Goal: Transaction & Acquisition: Book appointment/travel/reservation

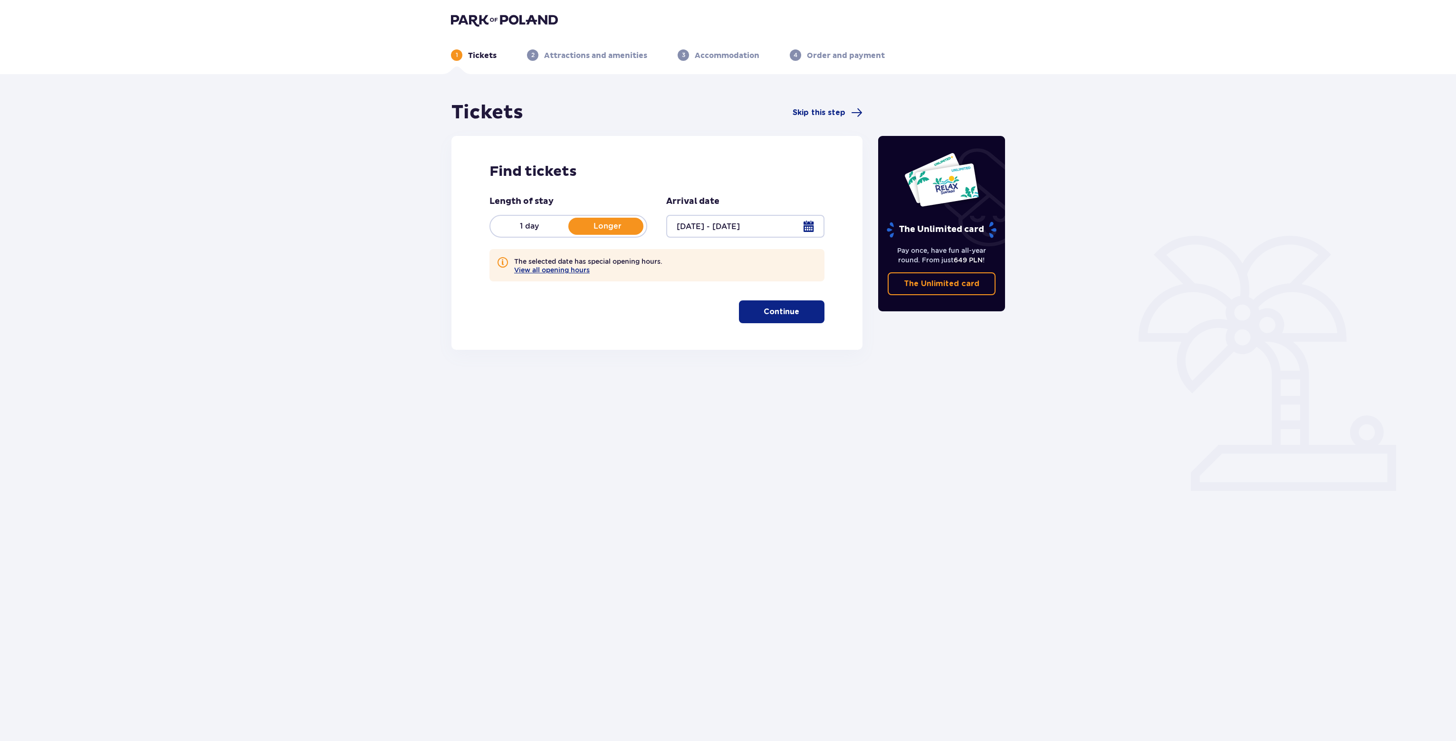
click at [785, 310] on p "Continue" at bounding box center [782, 311] width 36 height 10
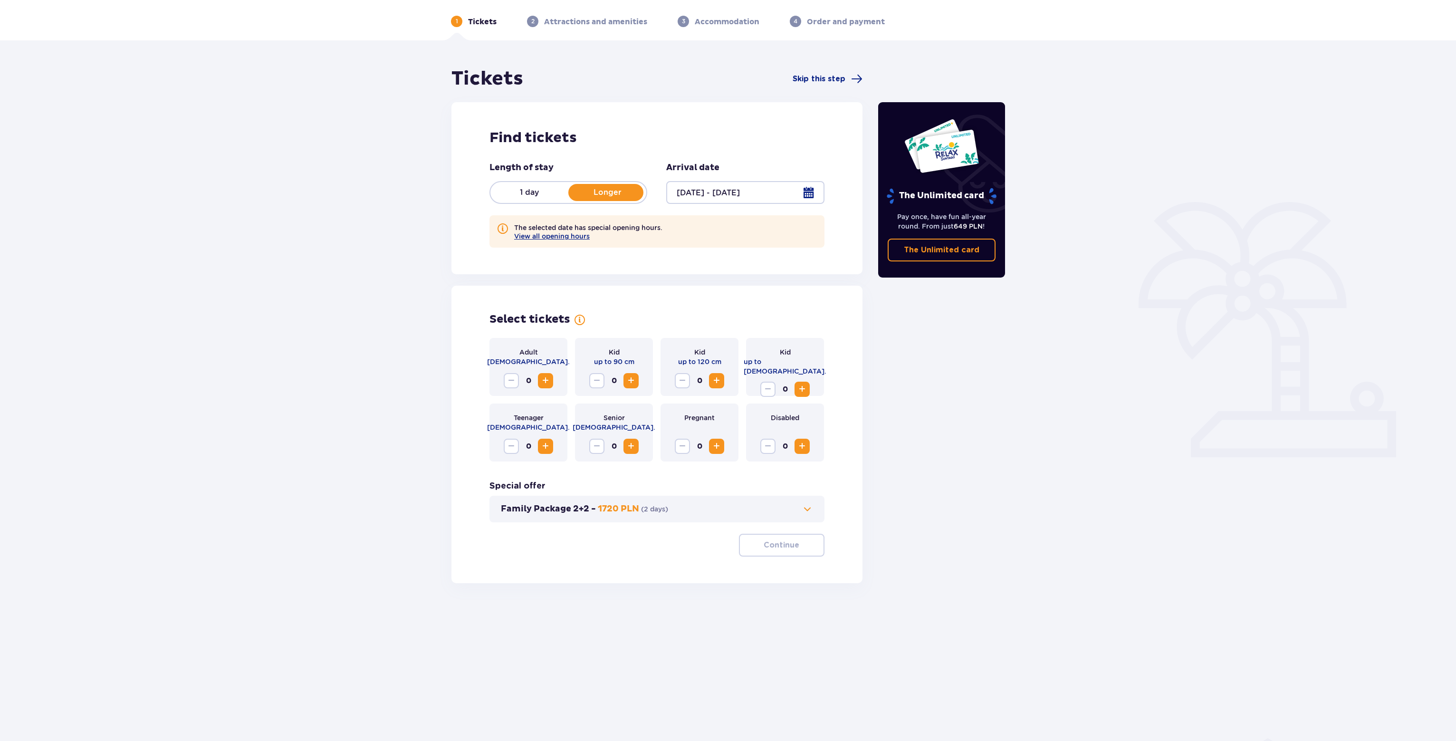
scroll to position [34, 0]
click at [580, 319] on span at bounding box center [579, 319] width 11 height 11
click at [550, 382] on span "Increase" at bounding box center [545, 379] width 11 height 11
click at [549, 379] on span "Increase" at bounding box center [545, 379] width 11 height 11
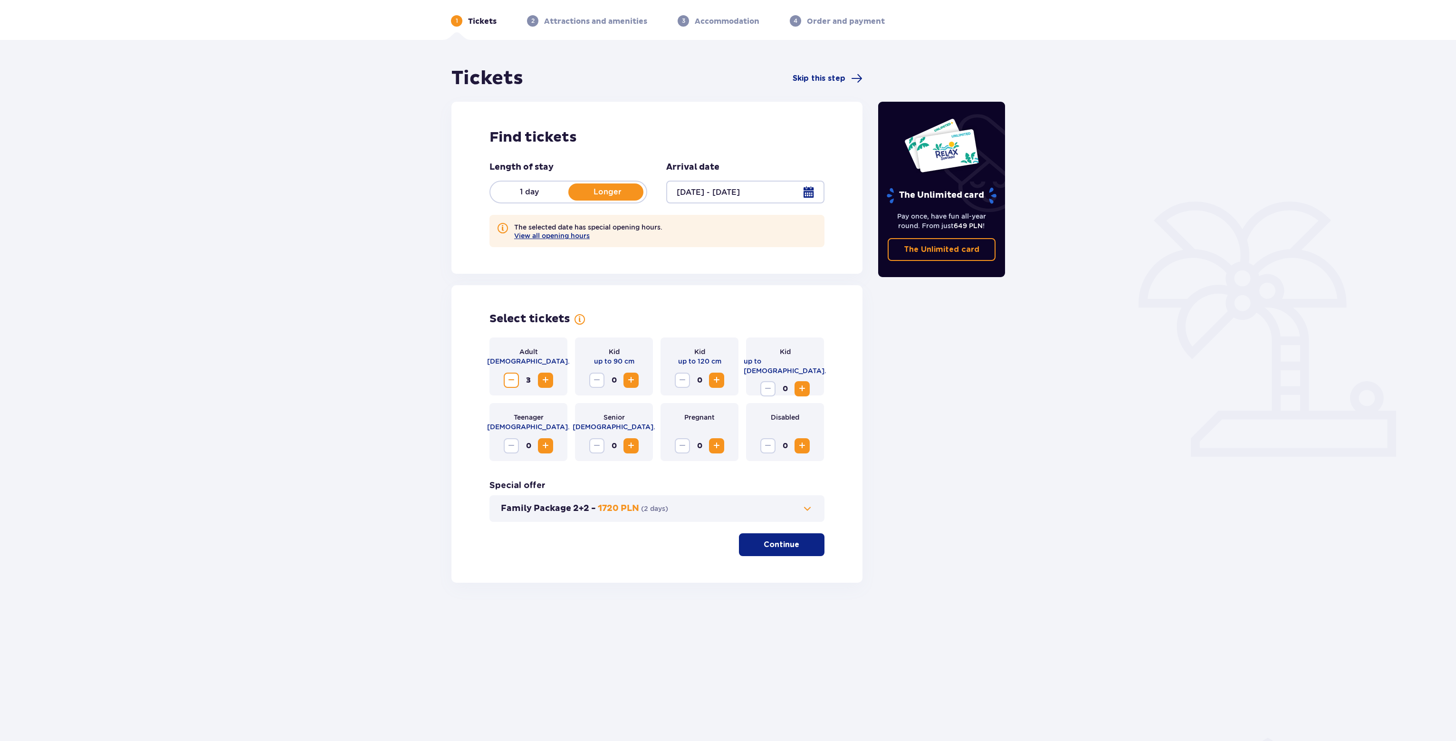
click at [511, 382] on span "Decrease" at bounding box center [511, 379] width 11 height 11
click at [755, 511] on button "Family Package 2+2 - 1720 PLN ( 2 days )" at bounding box center [657, 508] width 312 height 11
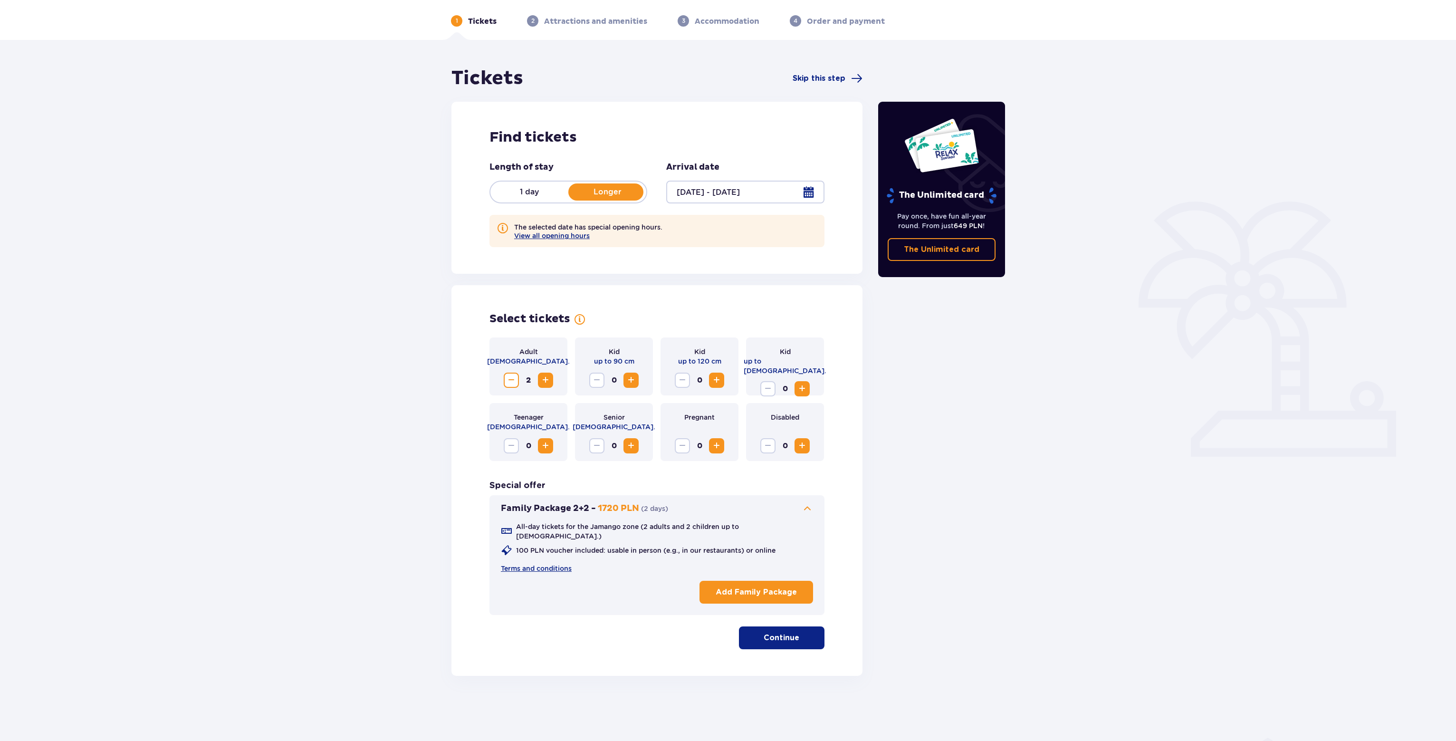
click at [787, 632] on p "Continue" at bounding box center [782, 637] width 36 height 10
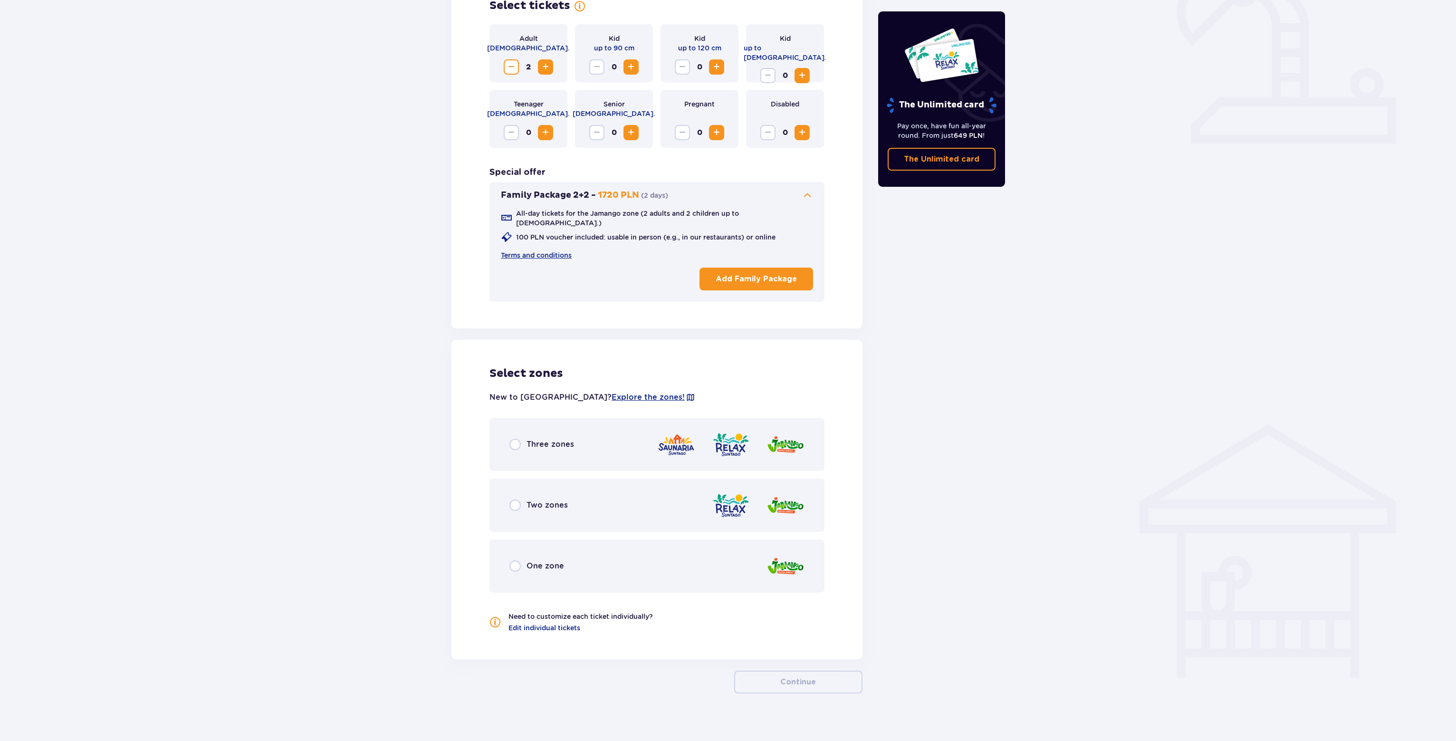
scroll to position [350, 0]
click at [550, 437] on p "Three zones" at bounding box center [550, 442] width 48 height 10
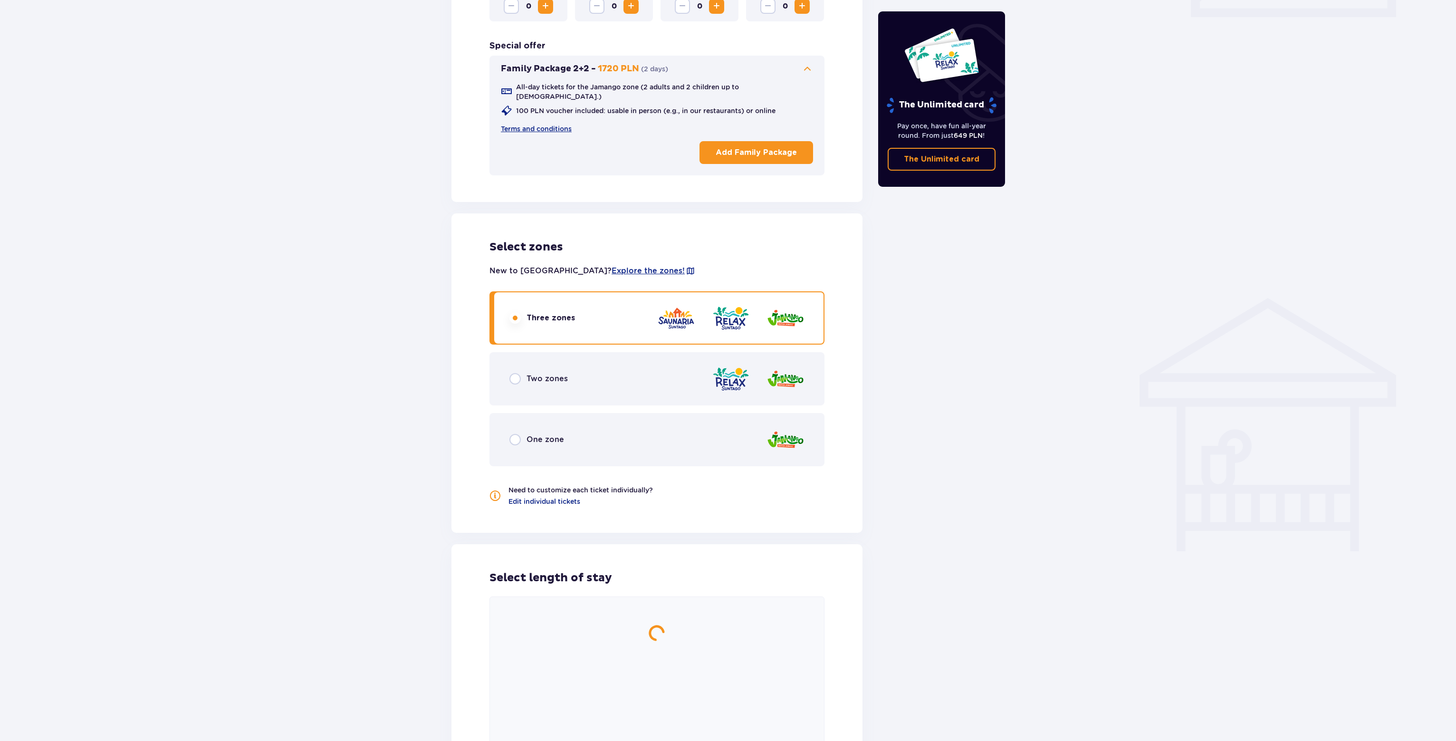
scroll to position [527, 0]
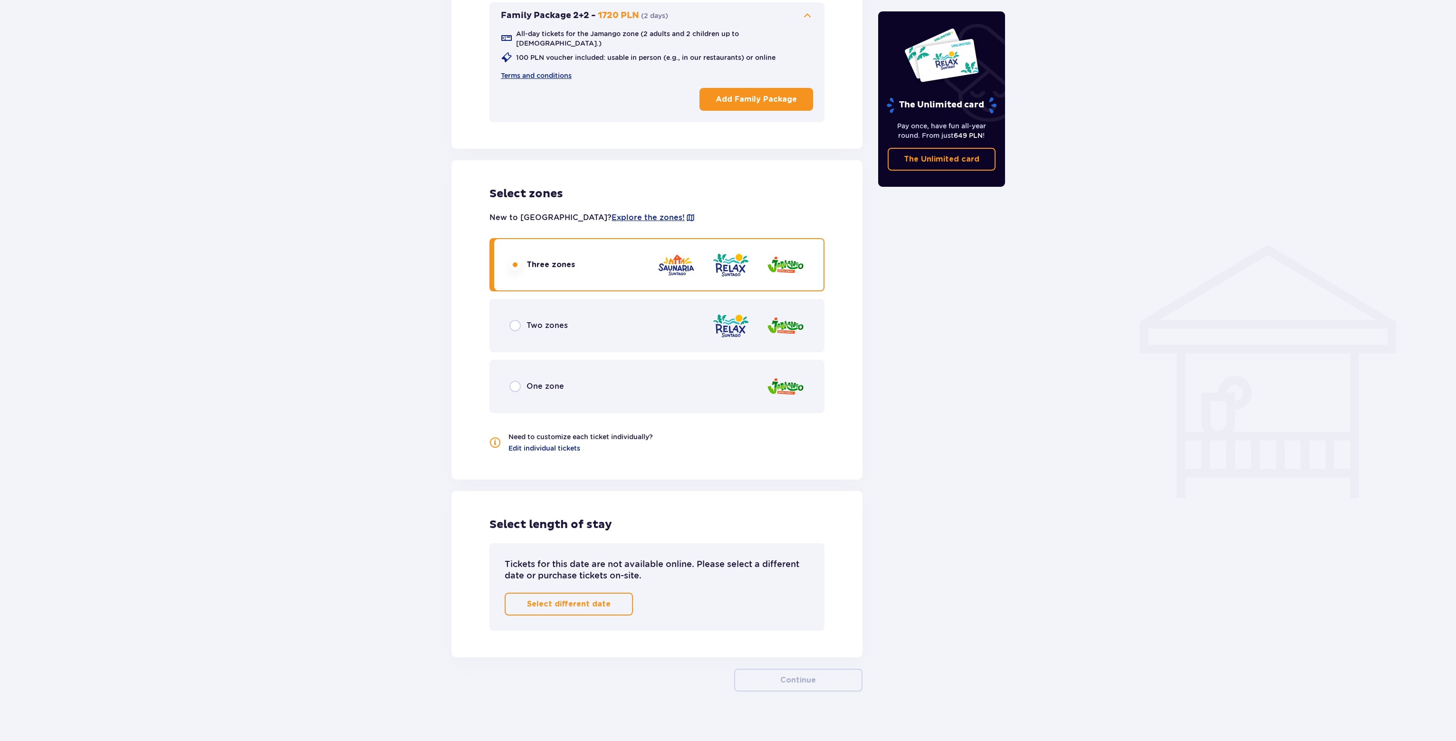
click at [595, 387] on div "One zone" at bounding box center [656, 386] width 335 height 53
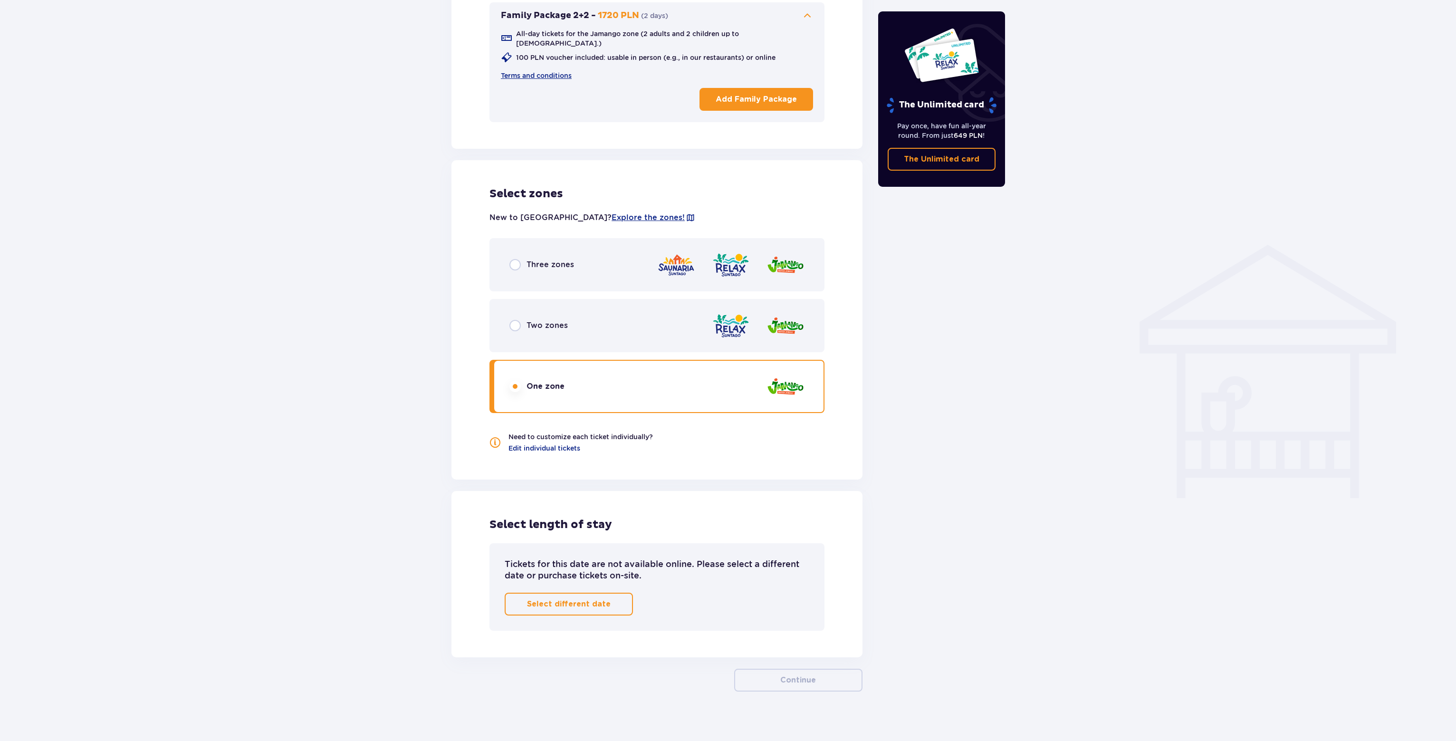
click at [583, 275] on div "Three zones" at bounding box center [656, 264] width 335 height 53
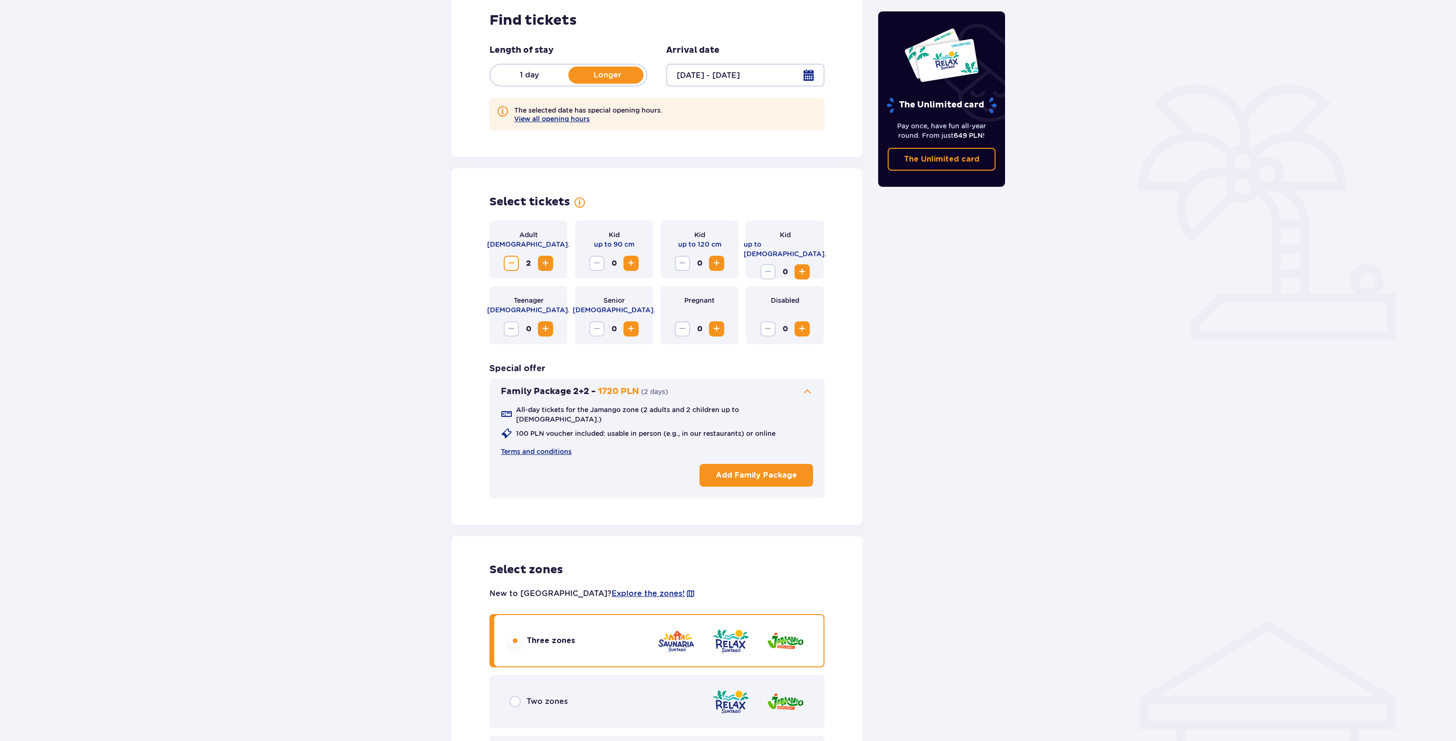
scroll to position [147, 0]
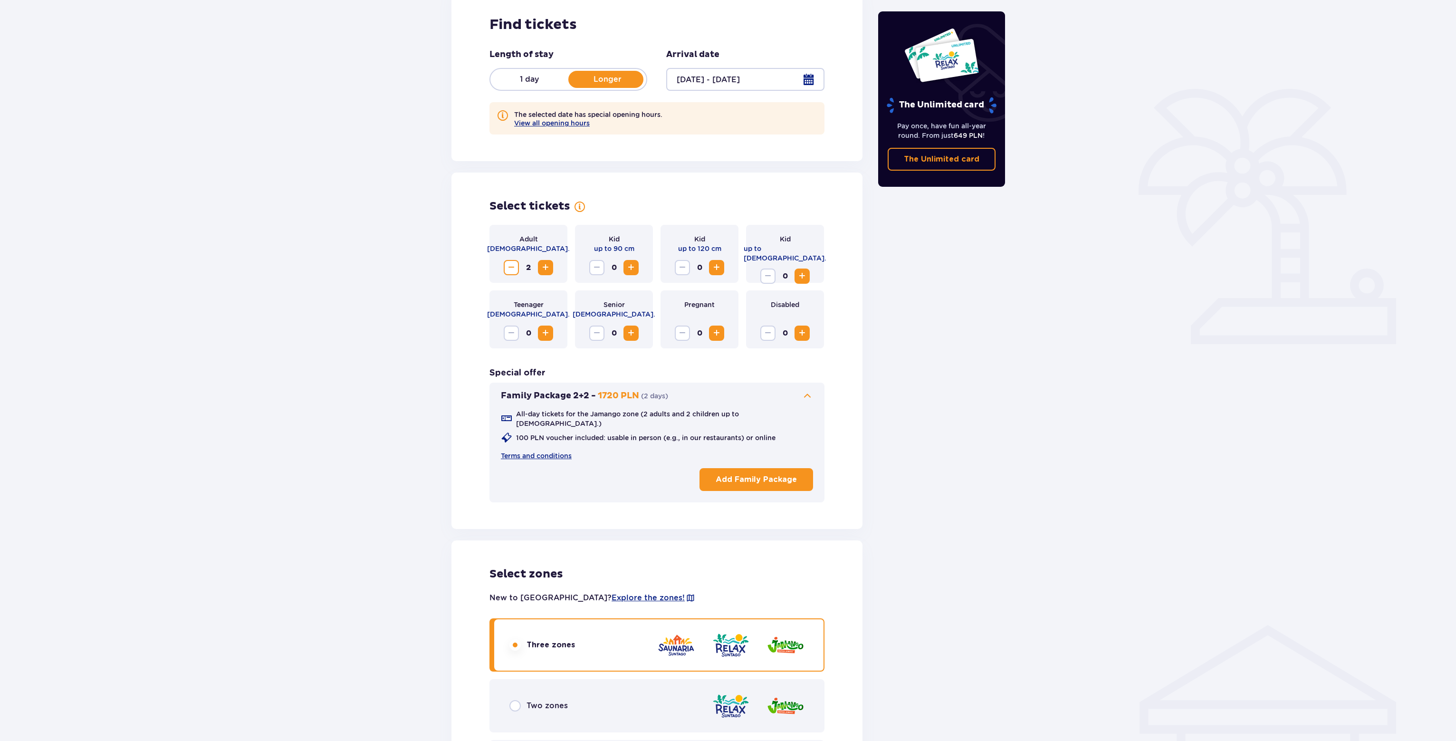
click at [794, 384] on div "Family Package 2+2 - 1720 PLN ( 2 days ) All-day tickets for the Jamango zone (…" at bounding box center [656, 443] width 335 height 120
click at [787, 390] on div "Family Package 2+2 - 1720 PLN ( 2 days ) All-day tickets for the Jamango zone (…" at bounding box center [656, 443] width 335 height 120
click at [803, 389] on div "Family Package 2+2 - 1720 PLN ( 2 days ) All-day tickets for the Jamango zone (…" at bounding box center [656, 443] width 335 height 120
click at [805, 398] on span at bounding box center [807, 395] width 11 height 11
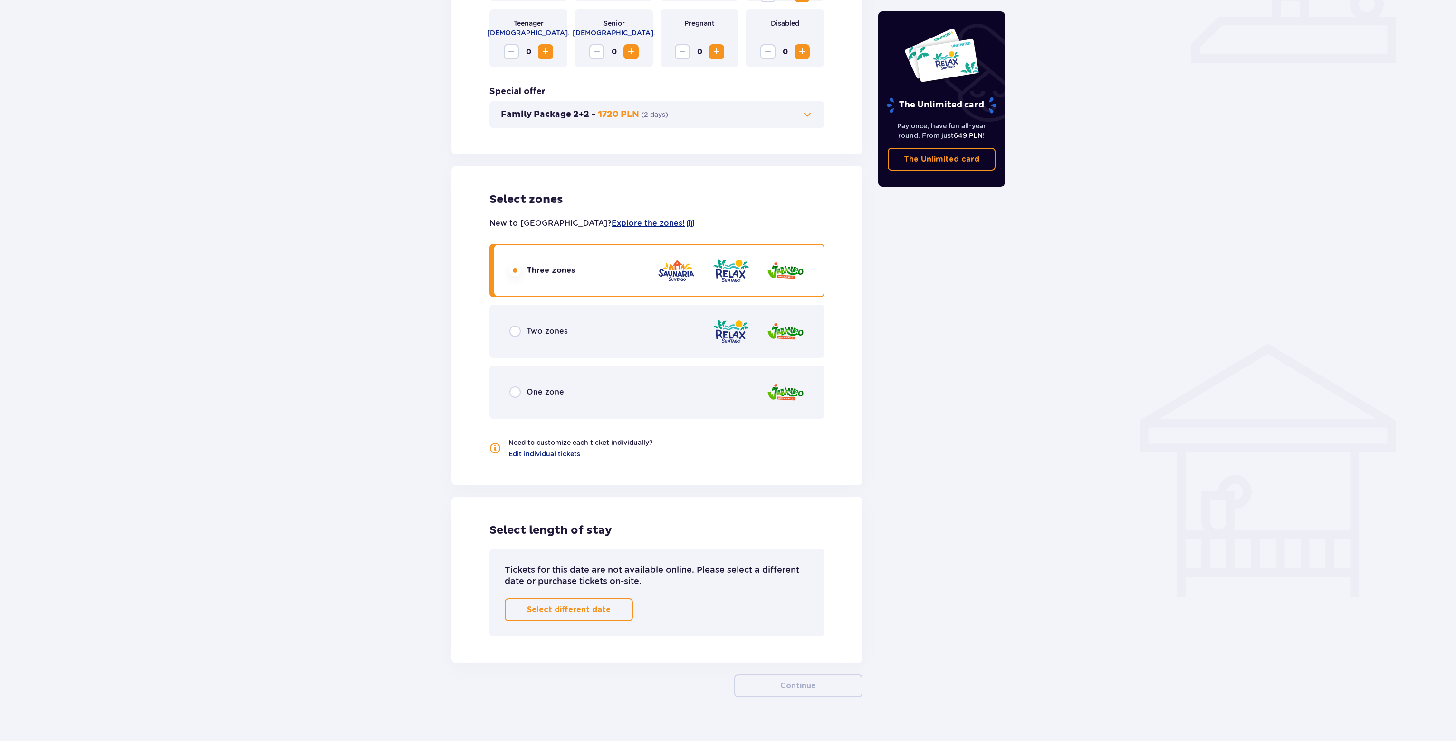
scroll to position [441, 0]
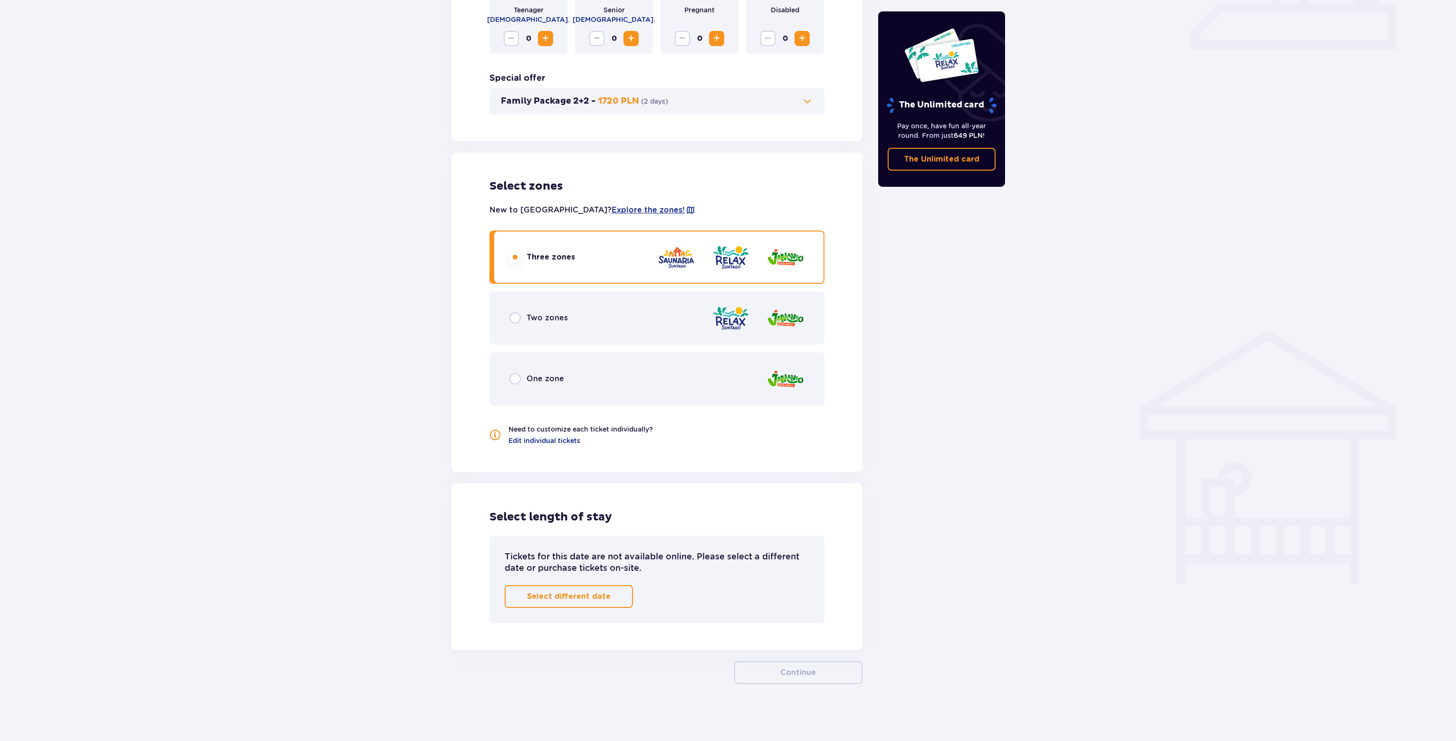
drag, startPoint x: 706, startPoint y: 503, endPoint x: 707, endPoint y: 521, distance: 18.1
click at [613, 597] on span "button" at bounding box center [612, 596] width 11 height 11
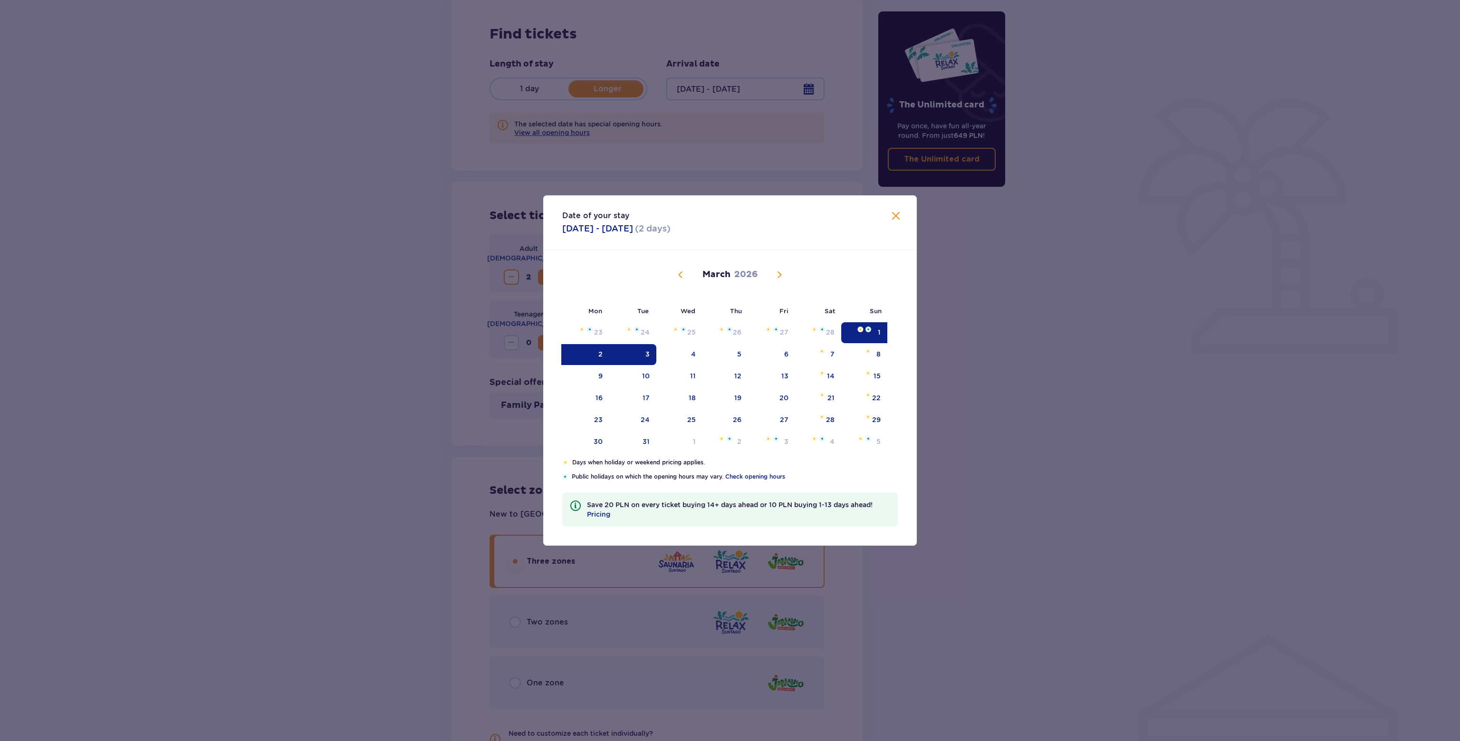
scroll to position [124, 0]
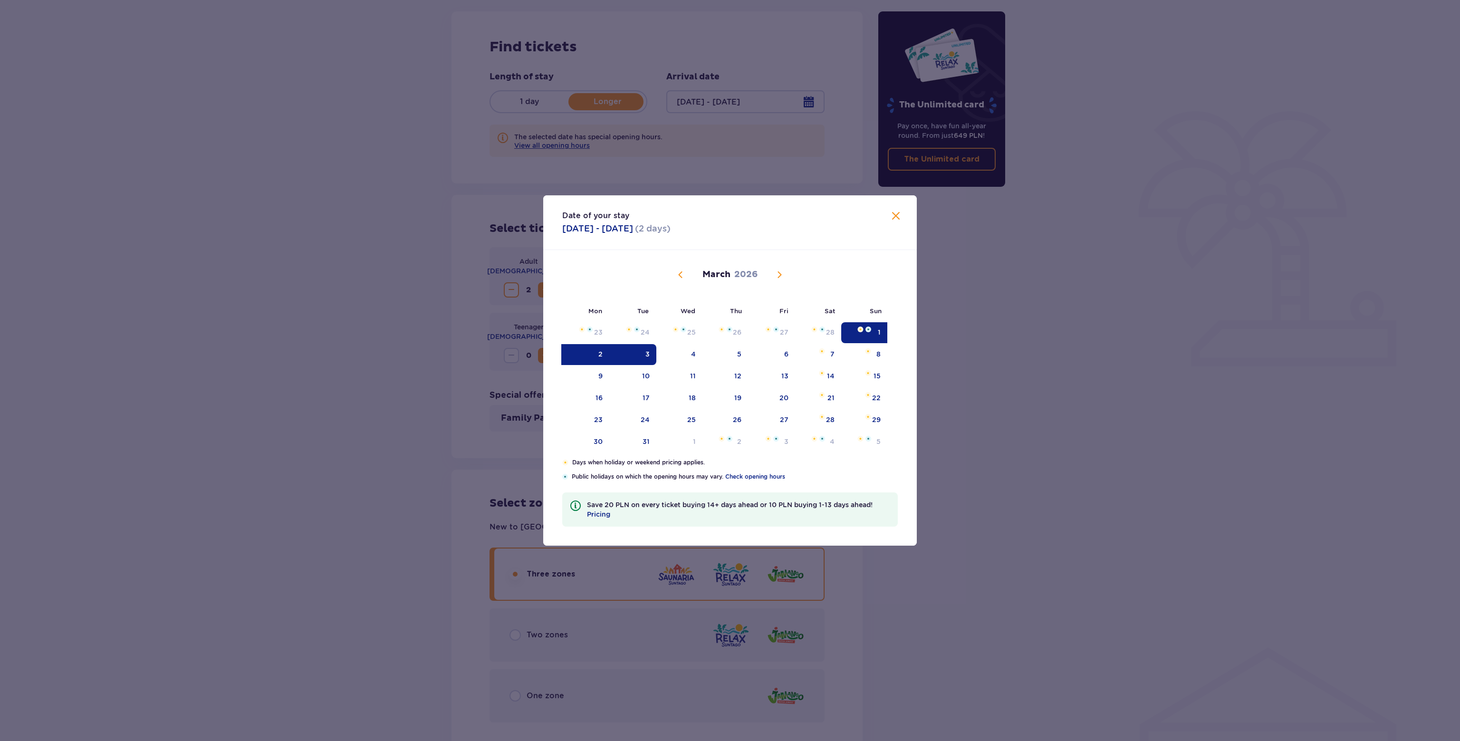
drag, startPoint x: 688, startPoint y: 272, endPoint x: 683, endPoint y: 275, distance: 5.8
click at [686, 272] on div "[DATE]" at bounding box center [730, 274] width 315 height 11
click at [683, 275] on span "Calendar" at bounding box center [680, 274] width 11 height 11
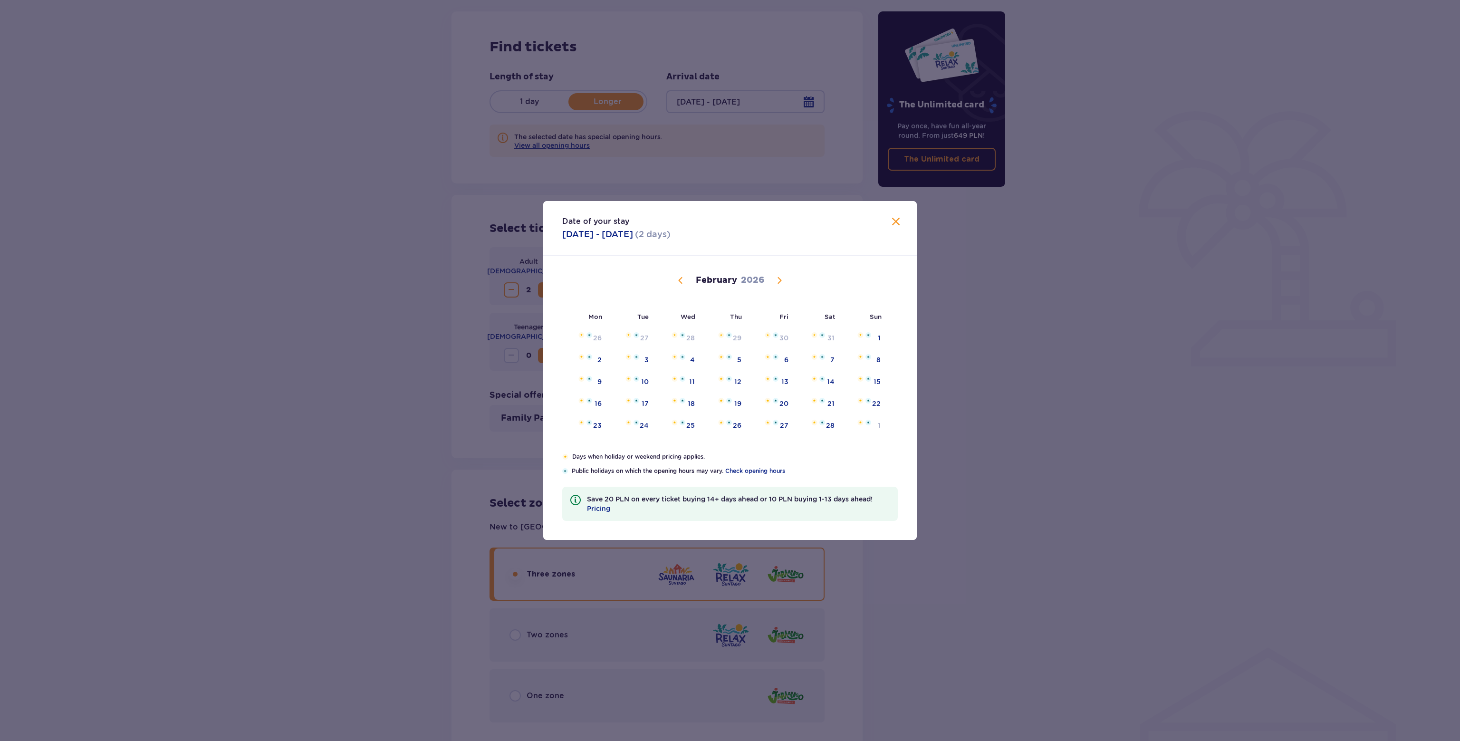
click at [681, 275] on span "Calendar" at bounding box center [680, 280] width 11 height 11
click at [779, 286] on span "Calendar" at bounding box center [779, 280] width 11 height 11
click at [779, 285] on span "Calendar" at bounding box center [779, 280] width 11 height 11
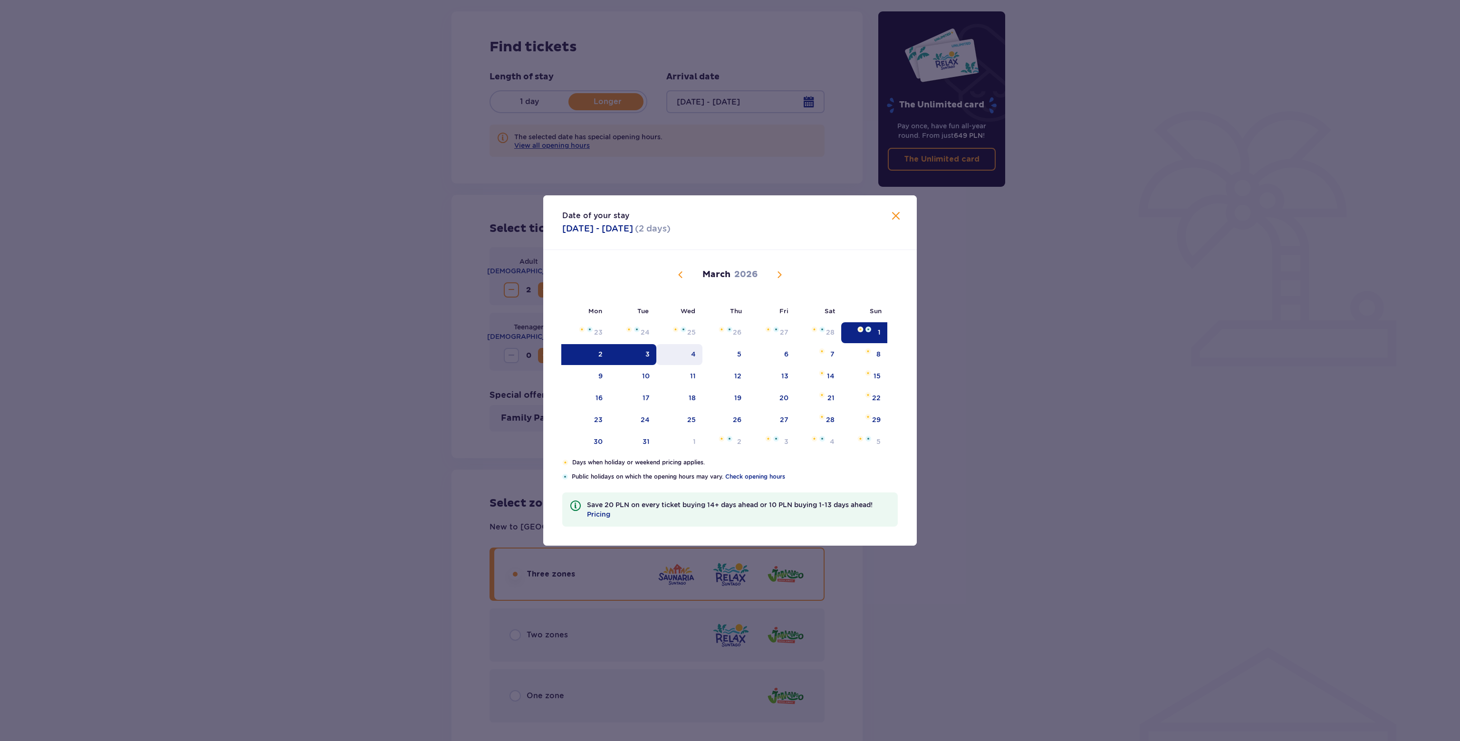
click at [686, 355] on div "4" at bounding box center [679, 354] width 46 height 21
click at [770, 356] on div "6" at bounding box center [771, 354] width 47 height 21
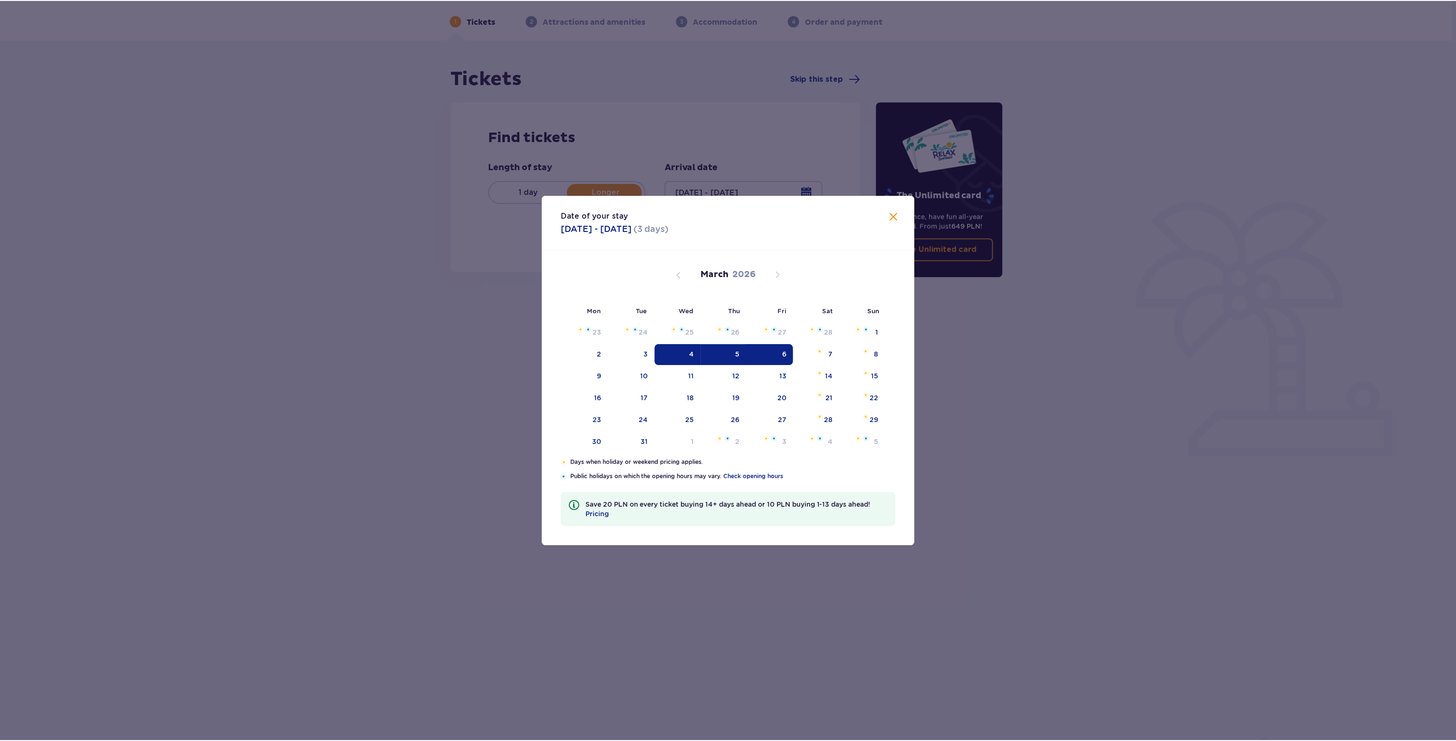
scroll to position [34, 0]
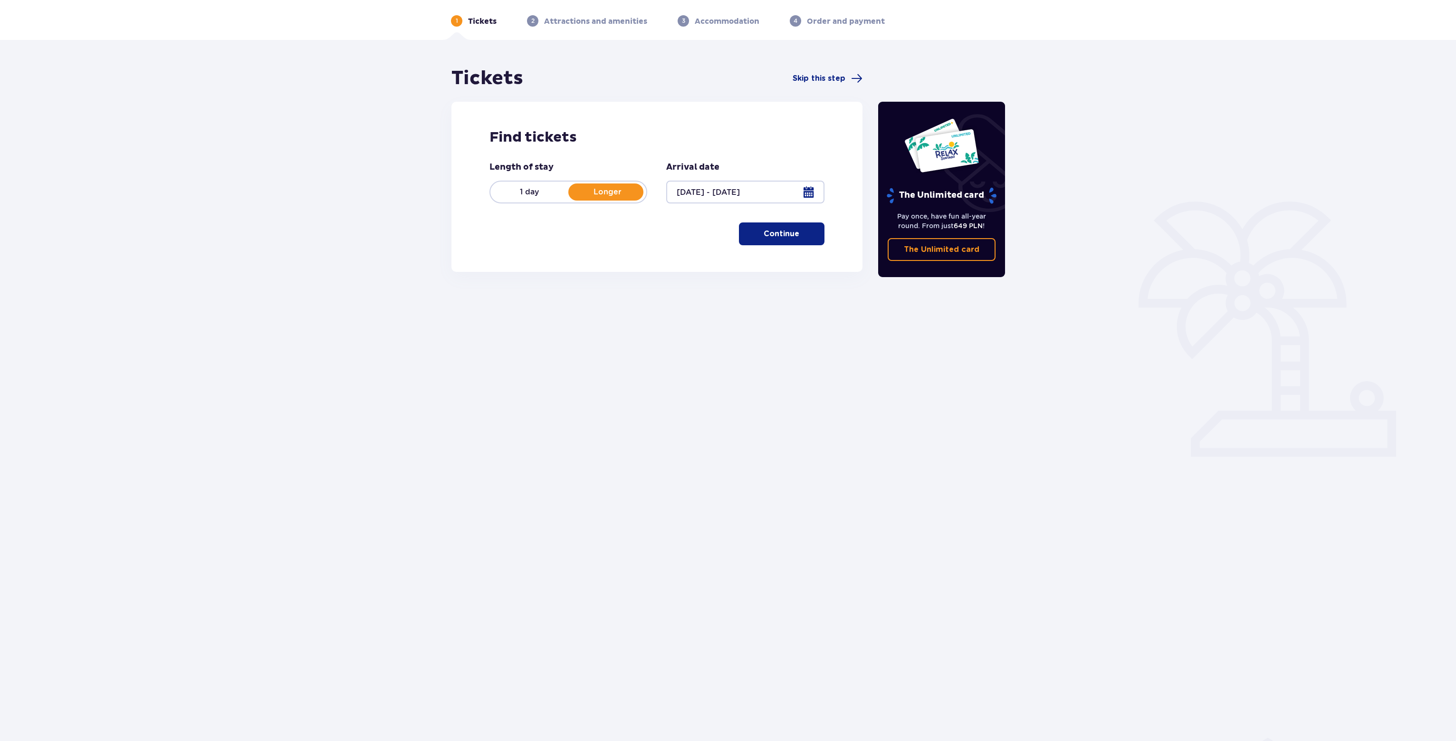
click at [796, 238] on span "button" at bounding box center [800, 233] width 11 height 11
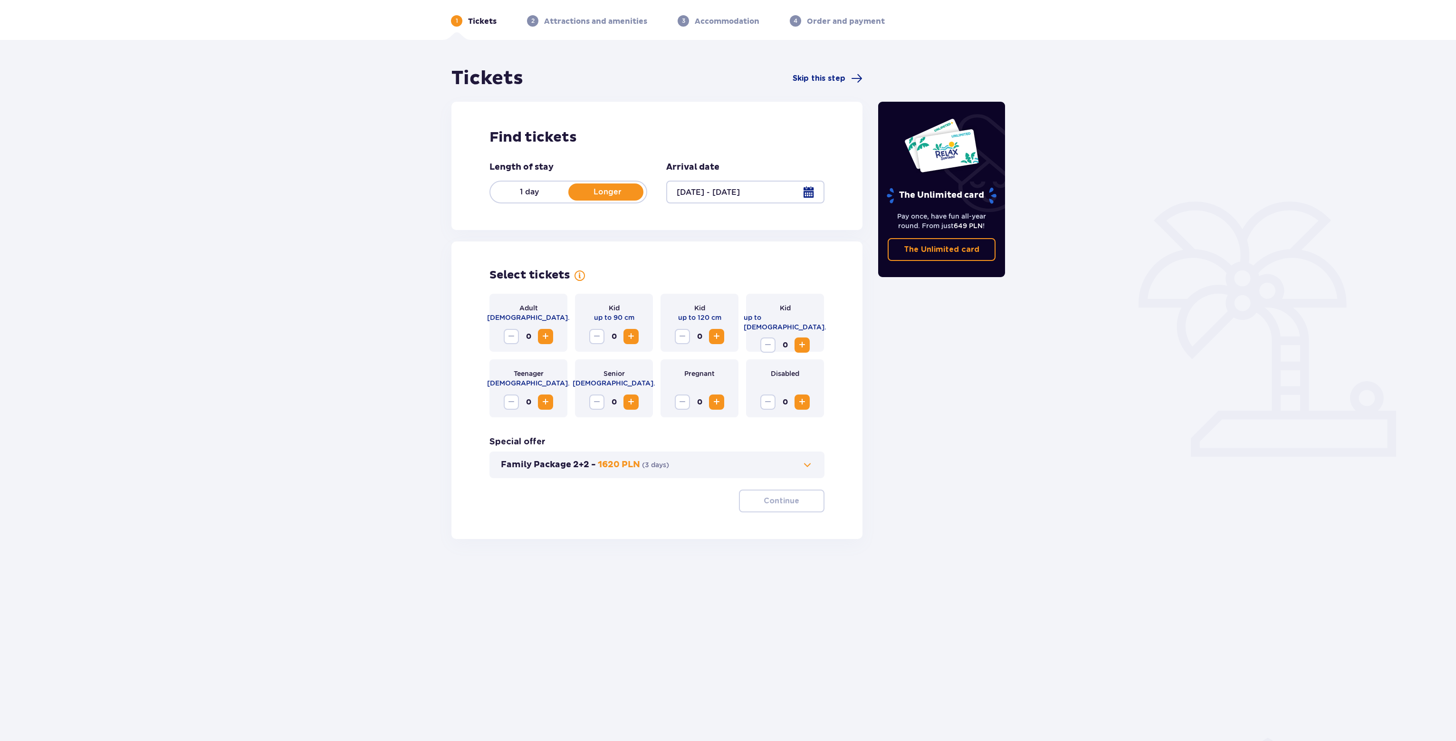
click at [549, 337] on span "Increase" at bounding box center [545, 336] width 11 height 11
click at [548, 335] on span "Increase" at bounding box center [545, 336] width 11 height 11
click at [766, 502] on p "Continue" at bounding box center [782, 501] width 36 height 10
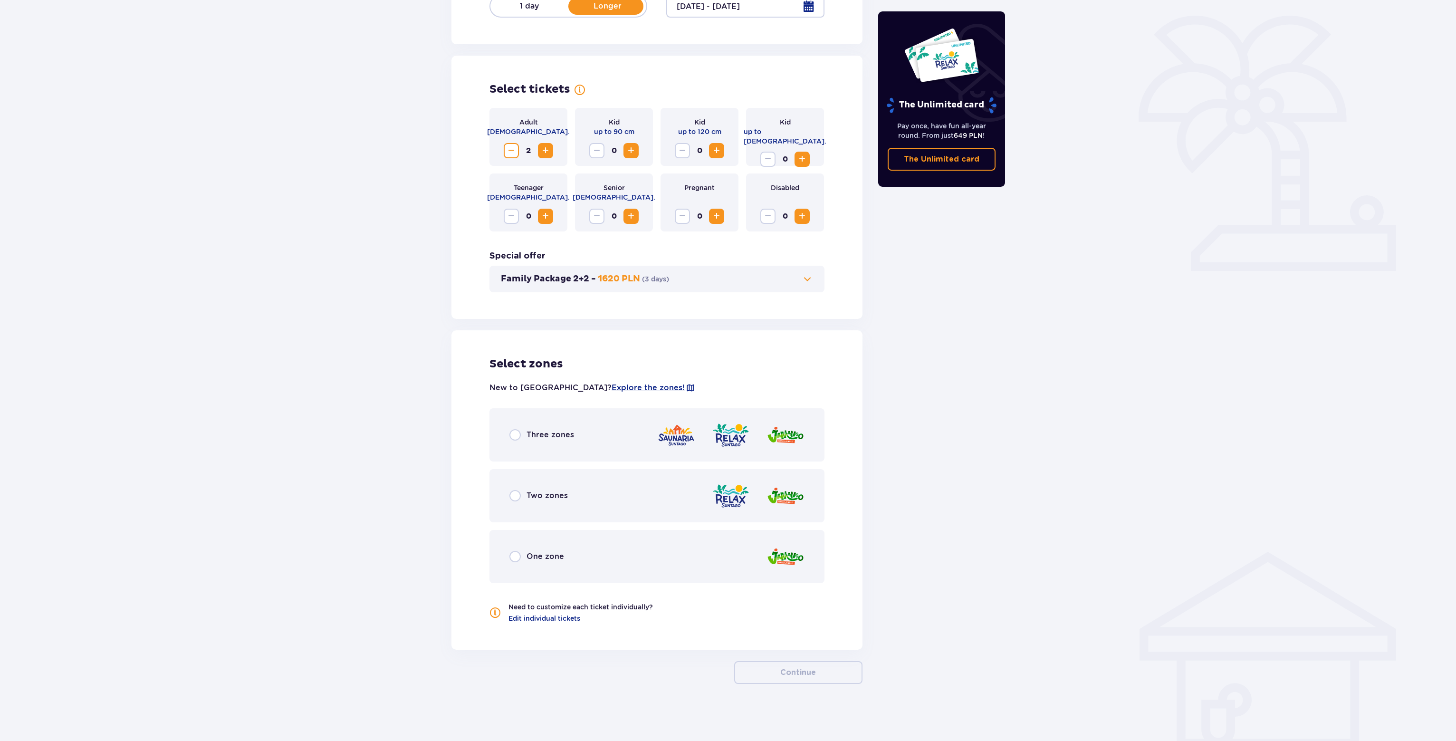
click at [551, 434] on p "Three zones" at bounding box center [550, 435] width 48 height 10
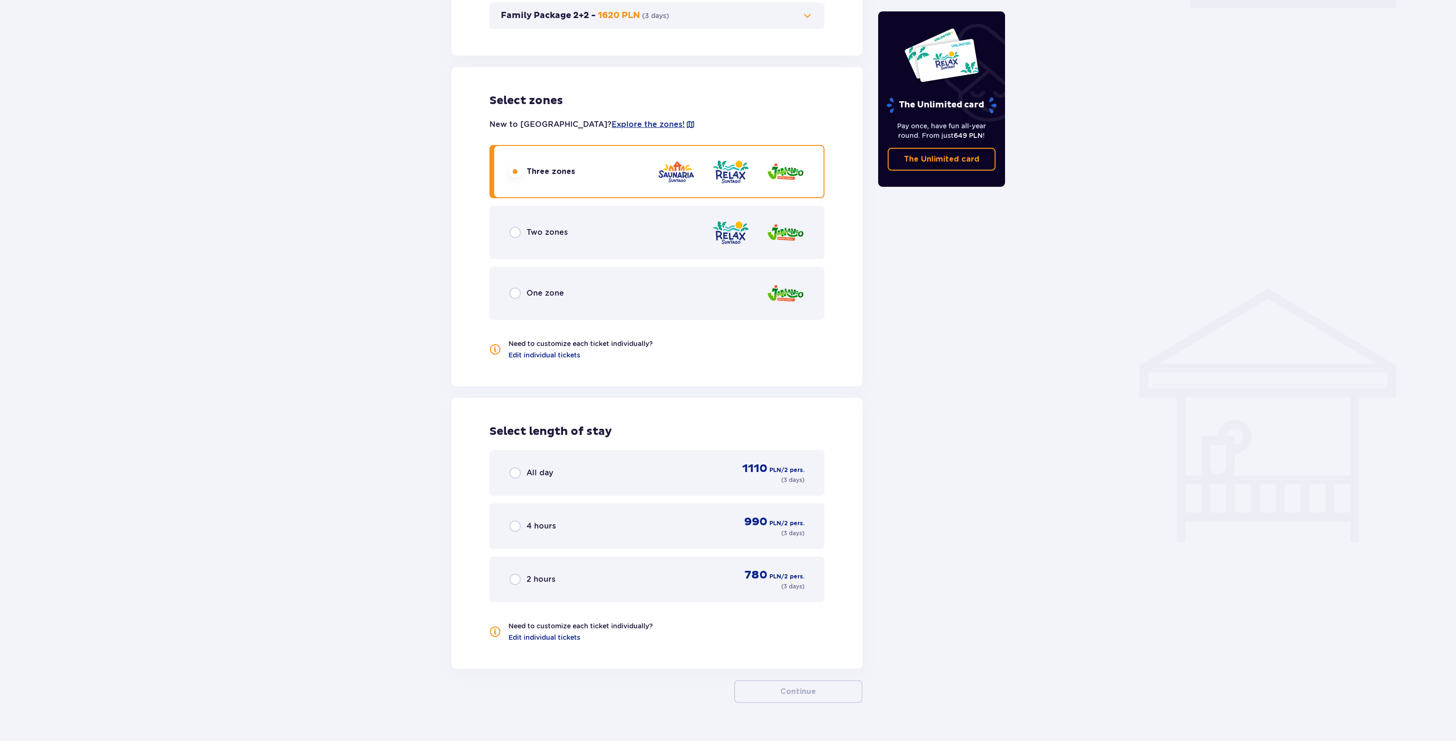
scroll to position [501, 0]
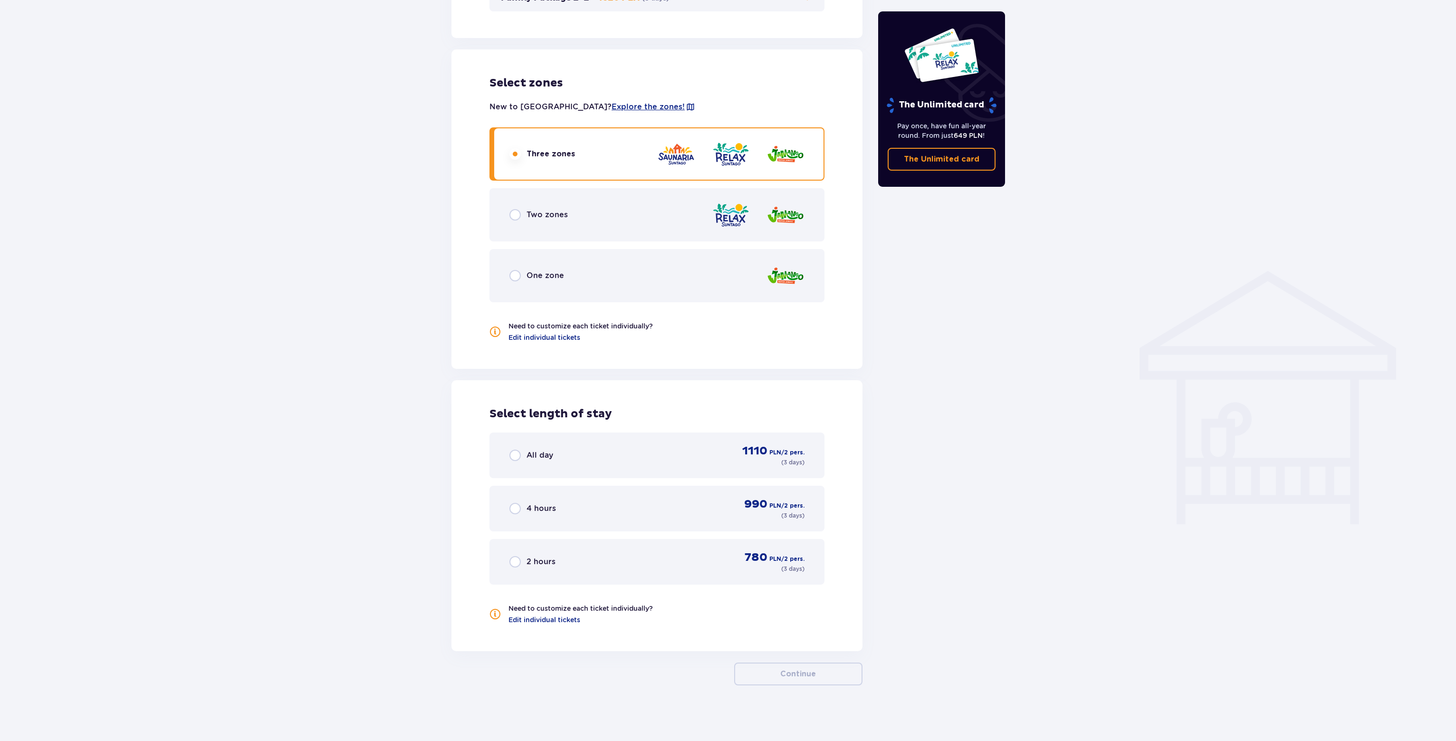
click at [594, 450] on div "All day 1110 PLN / 2 pers. ( 3 days )" at bounding box center [656, 455] width 295 height 23
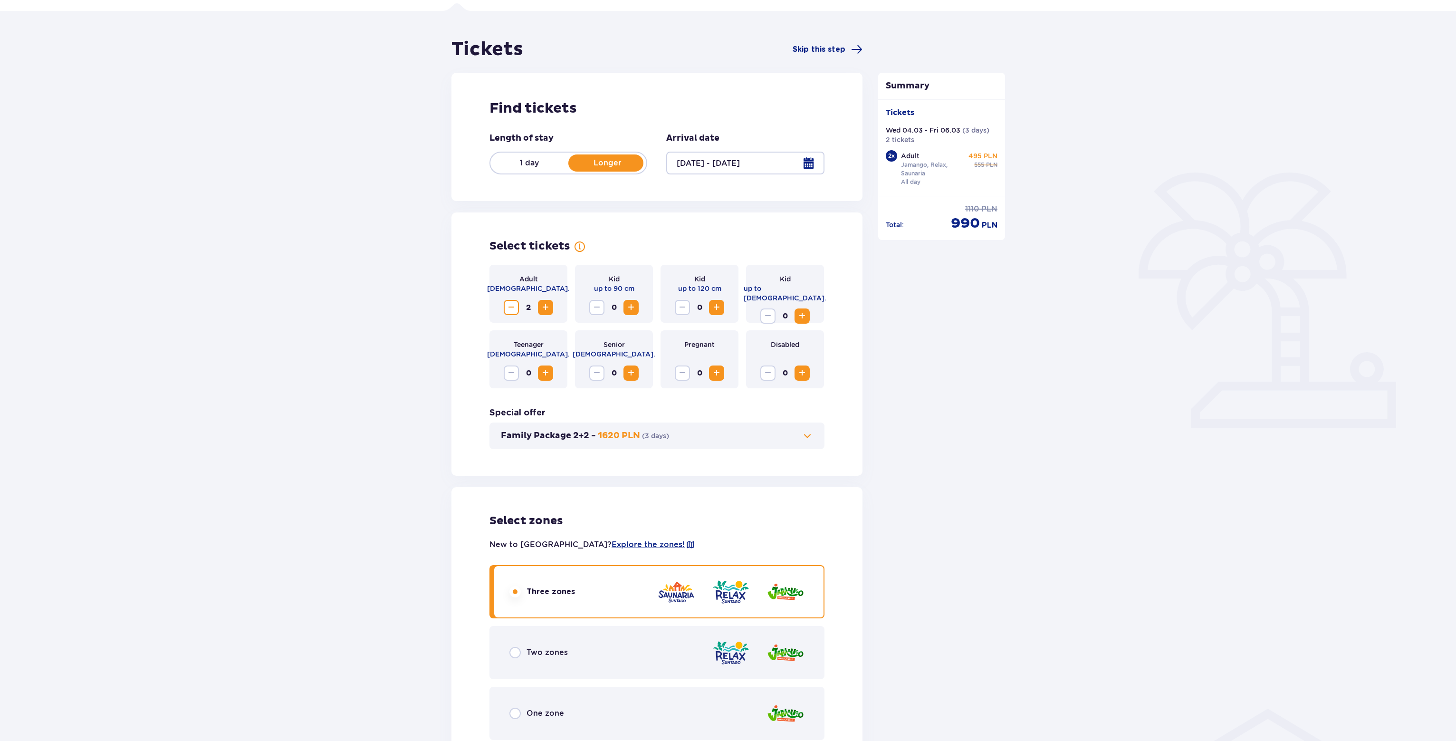
scroll to position [95, 0]
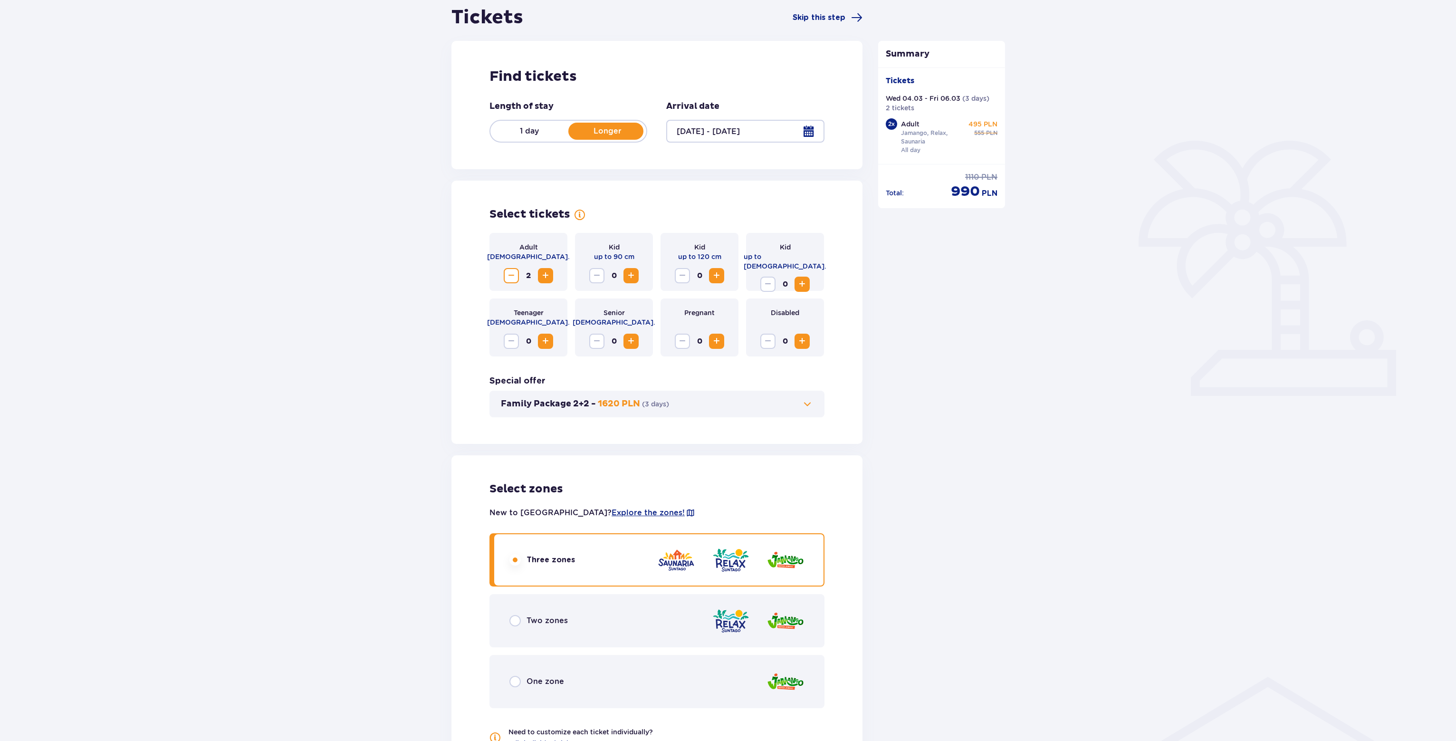
click at [704, 180] on div "Tickets Skip this step Find tickets Length of stay 1 day Longer Arrival date [D…" at bounding box center [656, 575] width 411 height 1138
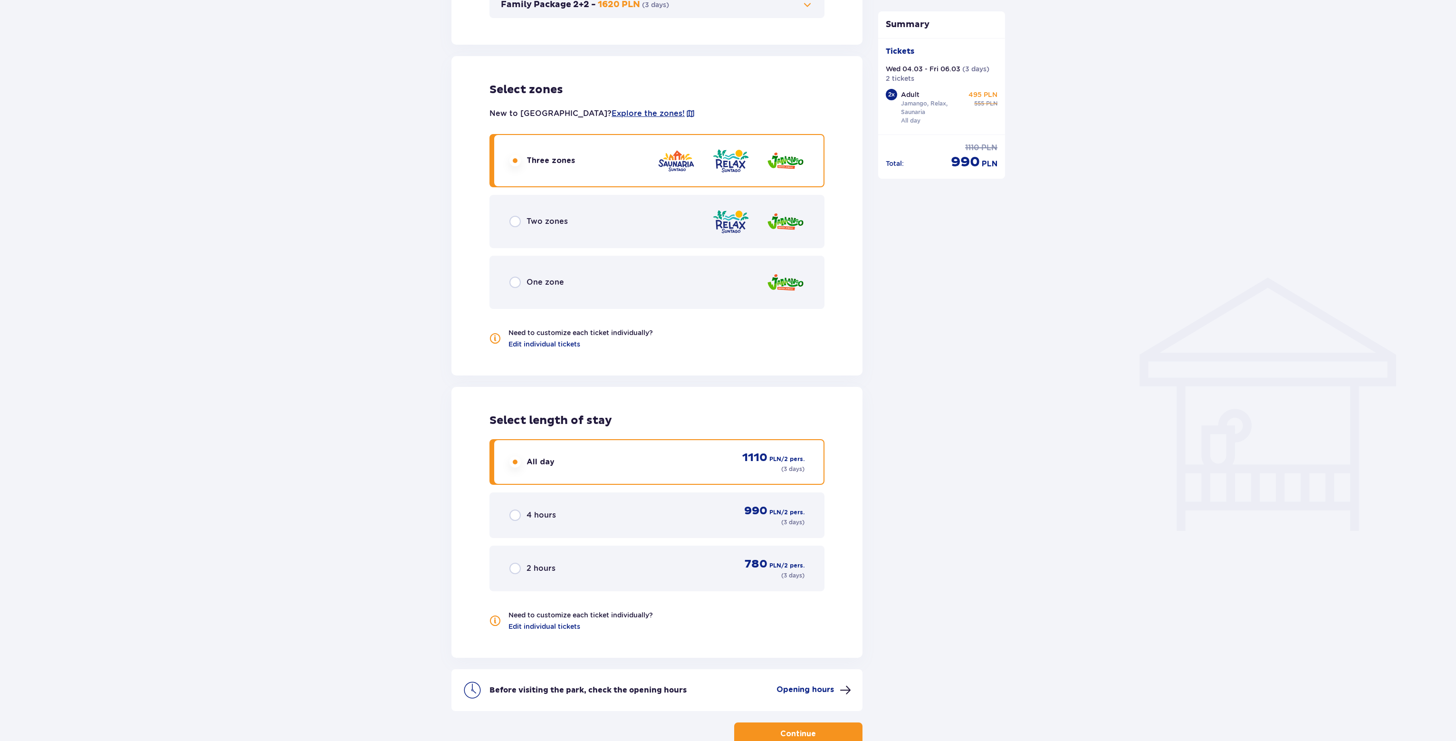
scroll to position [536, 0]
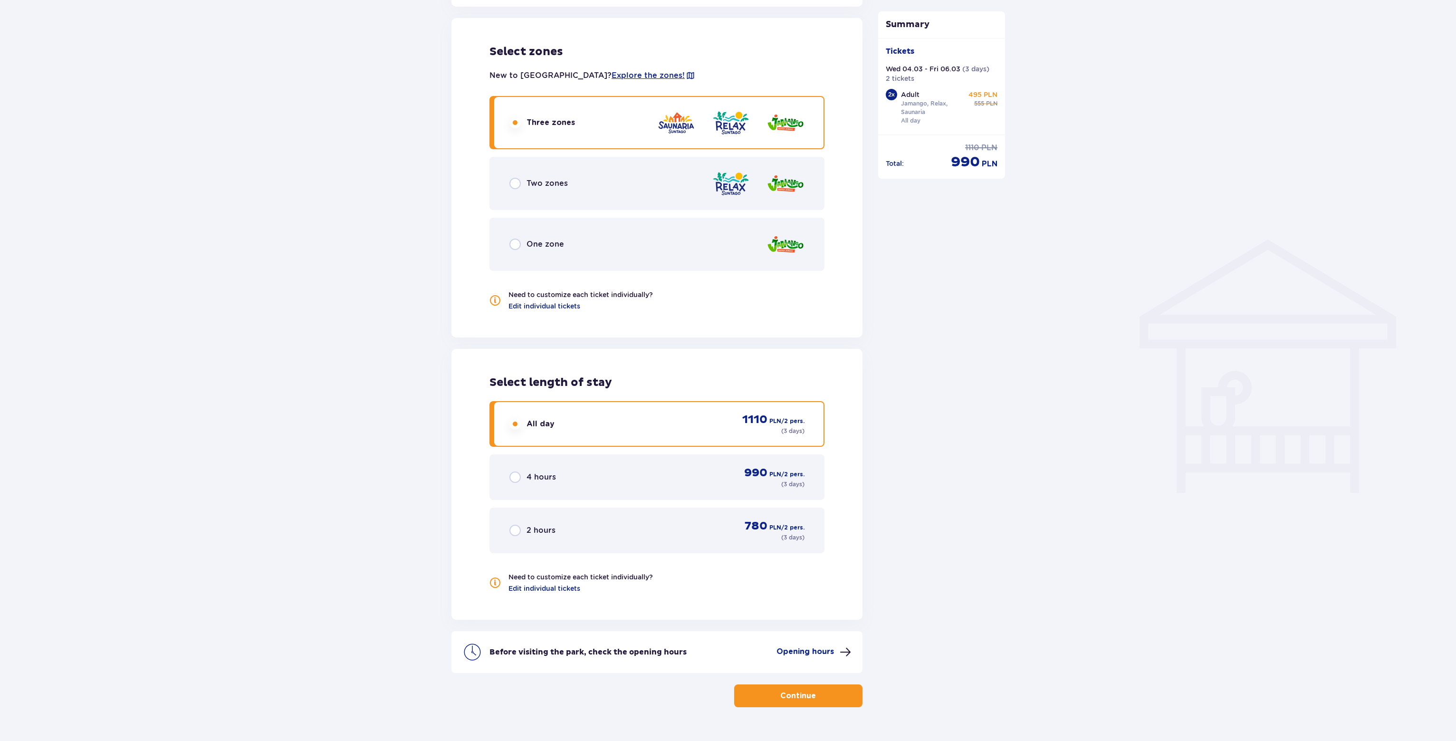
drag, startPoint x: 703, startPoint y: 273, endPoint x: 694, endPoint y: 351, distance: 78.0
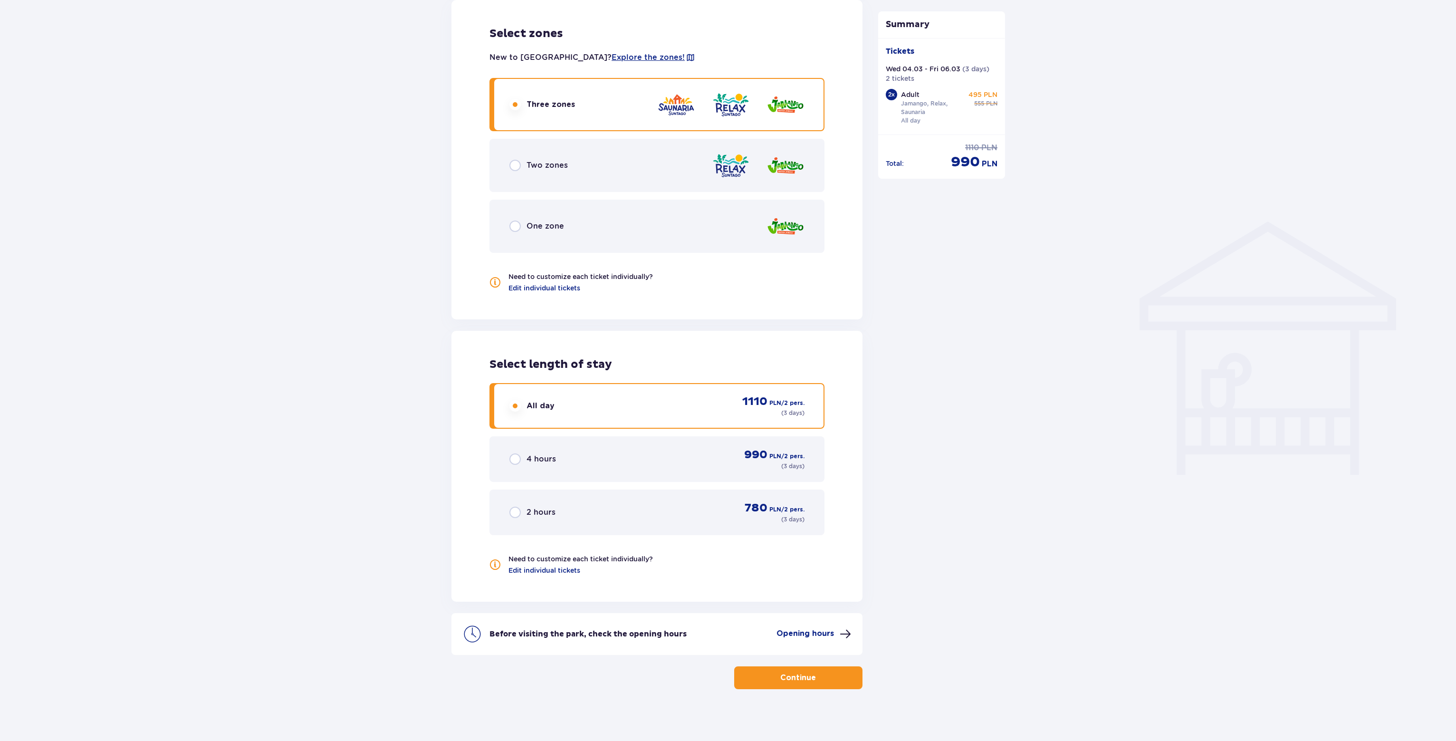
scroll to position [554, 0]
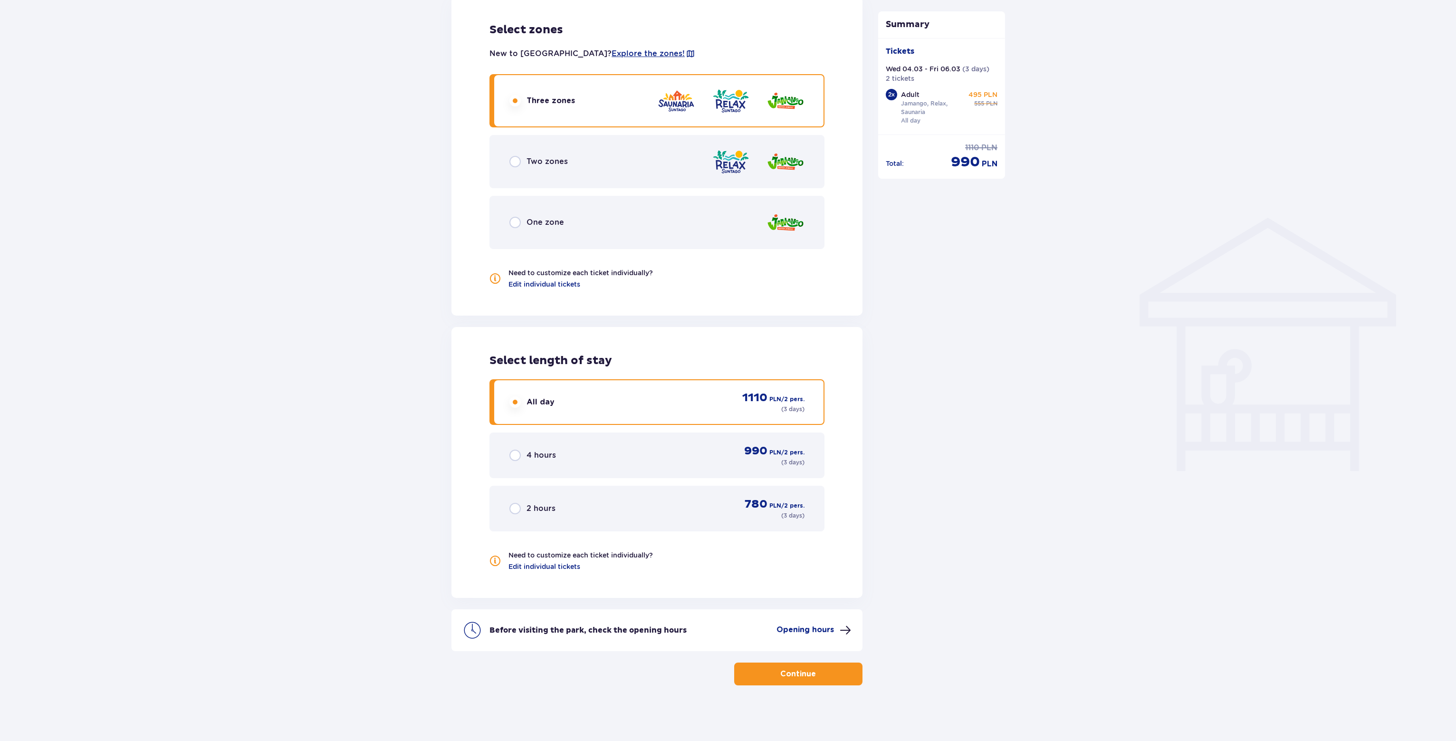
click at [583, 406] on div "All day 1110 PLN / 2 pers. ( 3 days )" at bounding box center [656, 402] width 295 height 23
click at [582, 404] on div "All day 1110 PLN / 2 pers. ( 3 days )" at bounding box center [656, 402] width 295 height 23
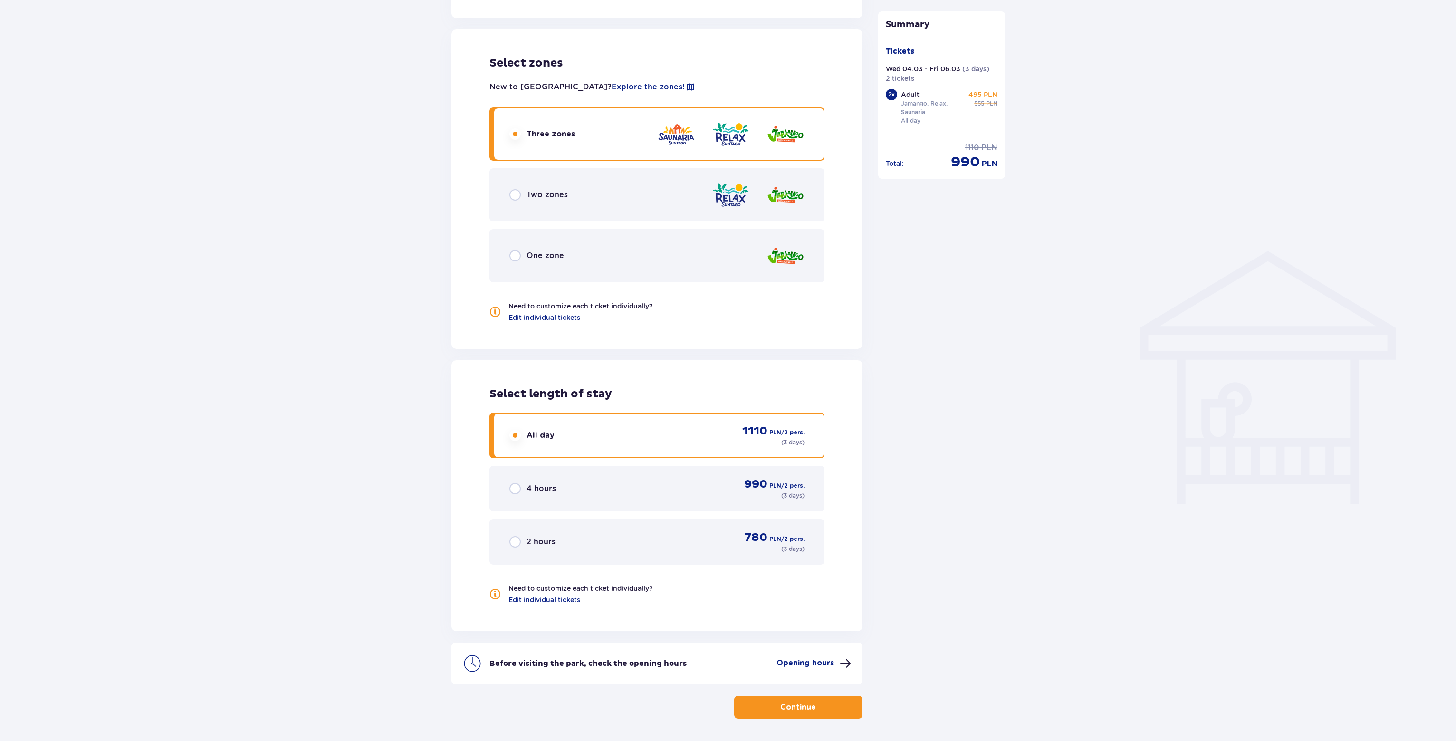
scroll to position [40, 0]
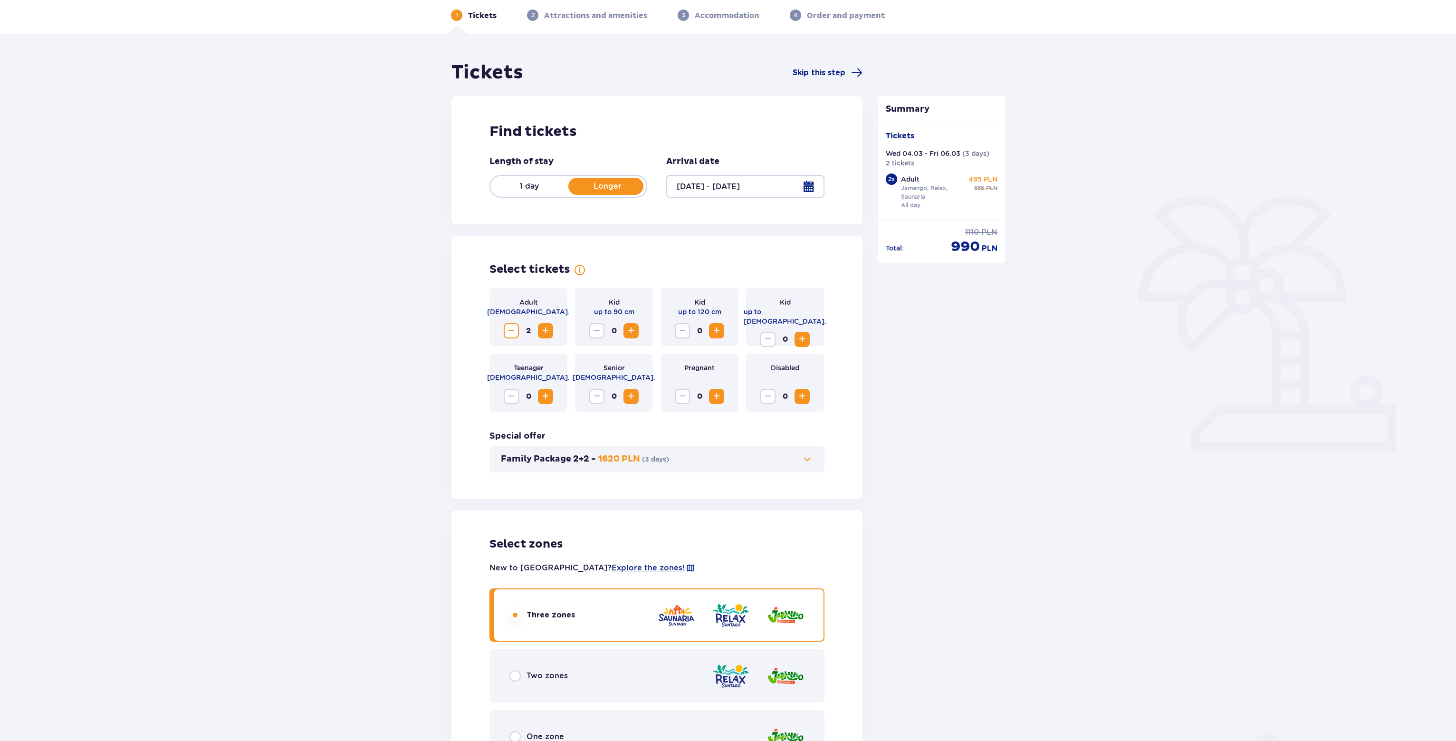
drag, startPoint x: 376, startPoint y: 218, endPoint x: 353, endPoint y: 62, distance: 158.0
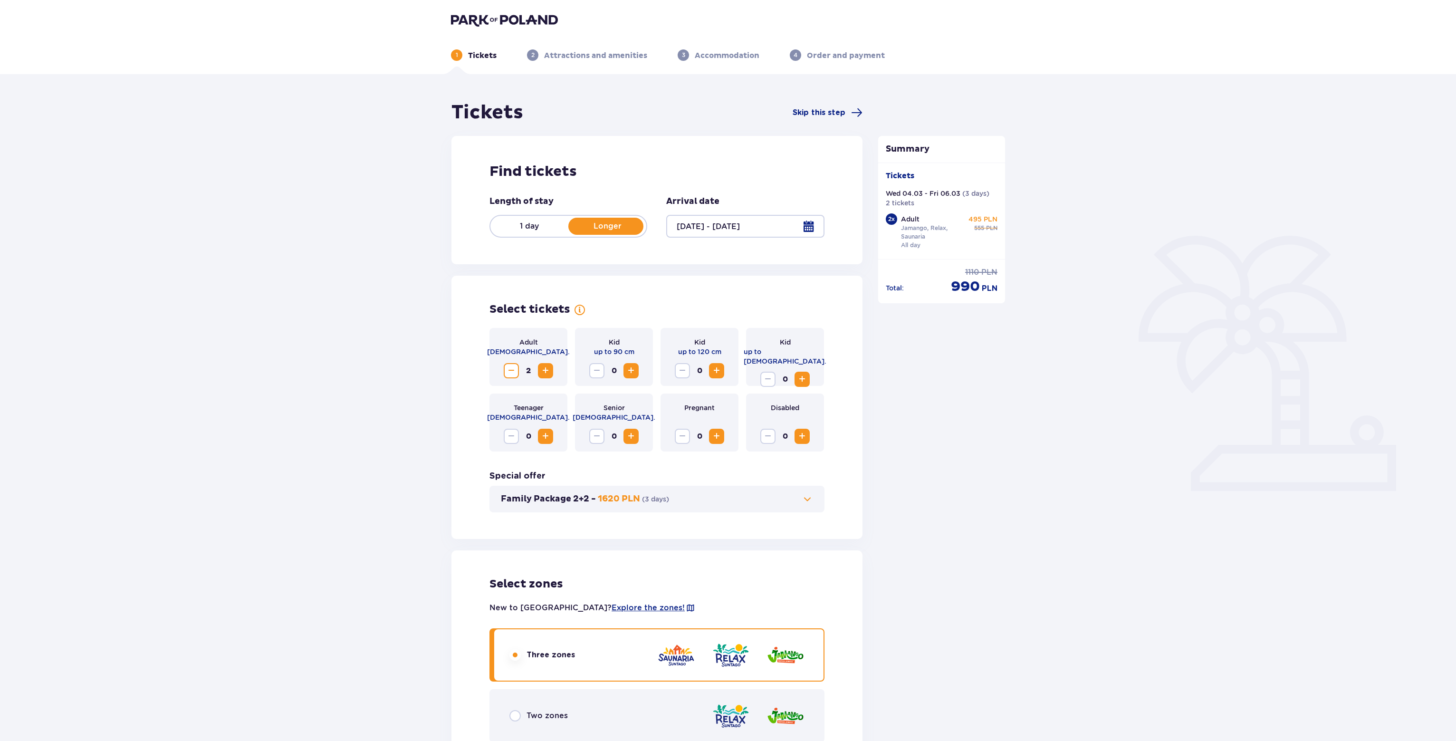
click at [732, 225] on div at bounding box center [745, 226] width 158 height 23
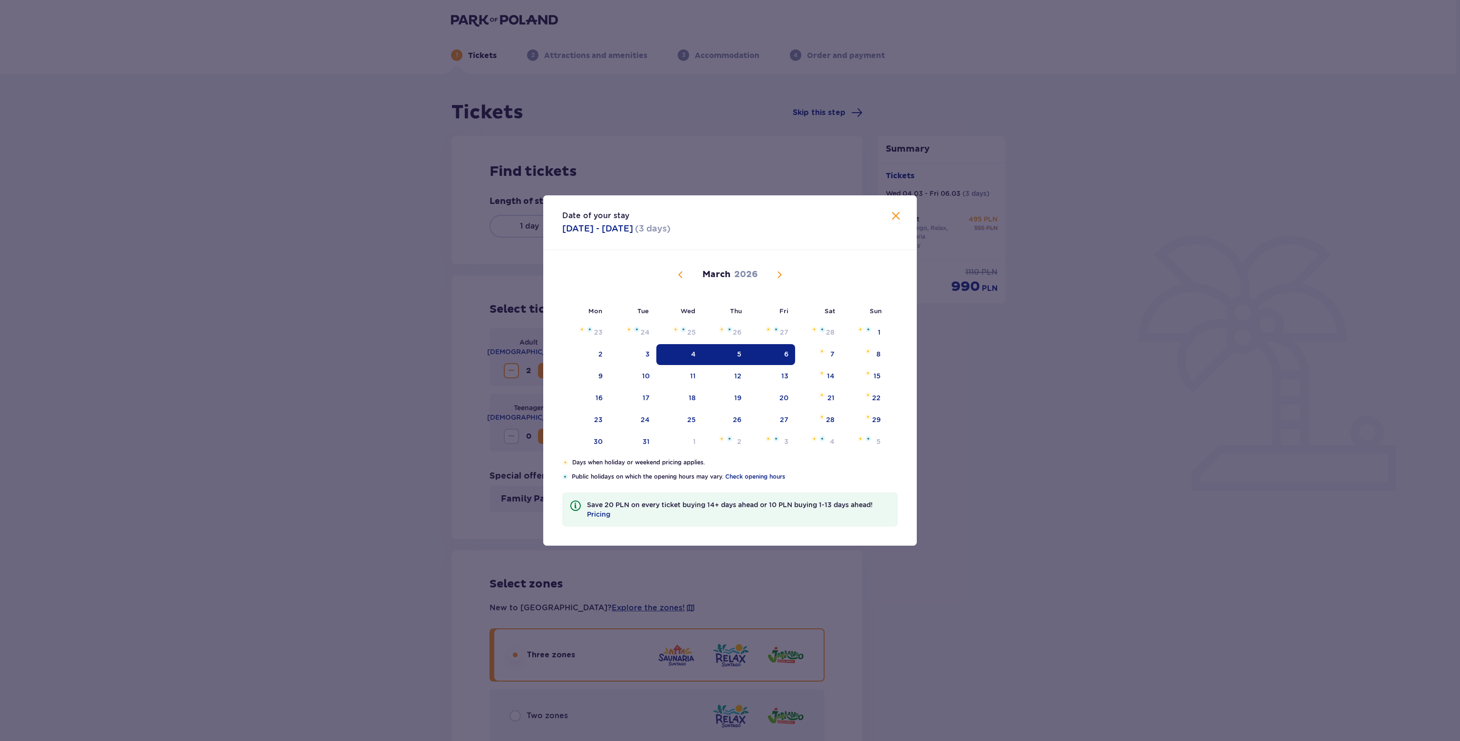
click at [682, 349] on div "4" at bounding box center [679, 354] width 46 height 21
click at [733, 355] on div "5" at bounding box center [725, 354] width 46 height 21
type input "[DATE] - [DATE]"
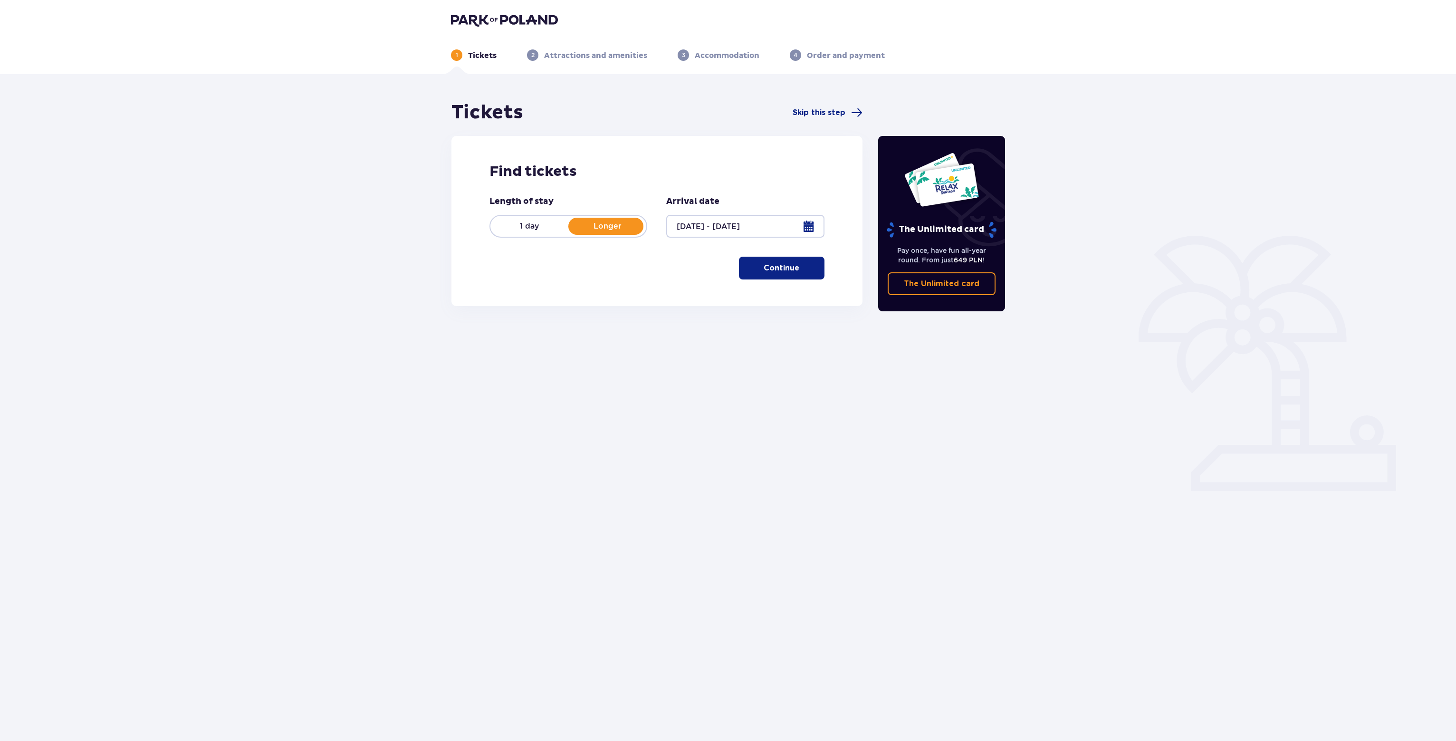
click at [800, 270] on span "button" at bounding box center [800, 267] width 11 height 11
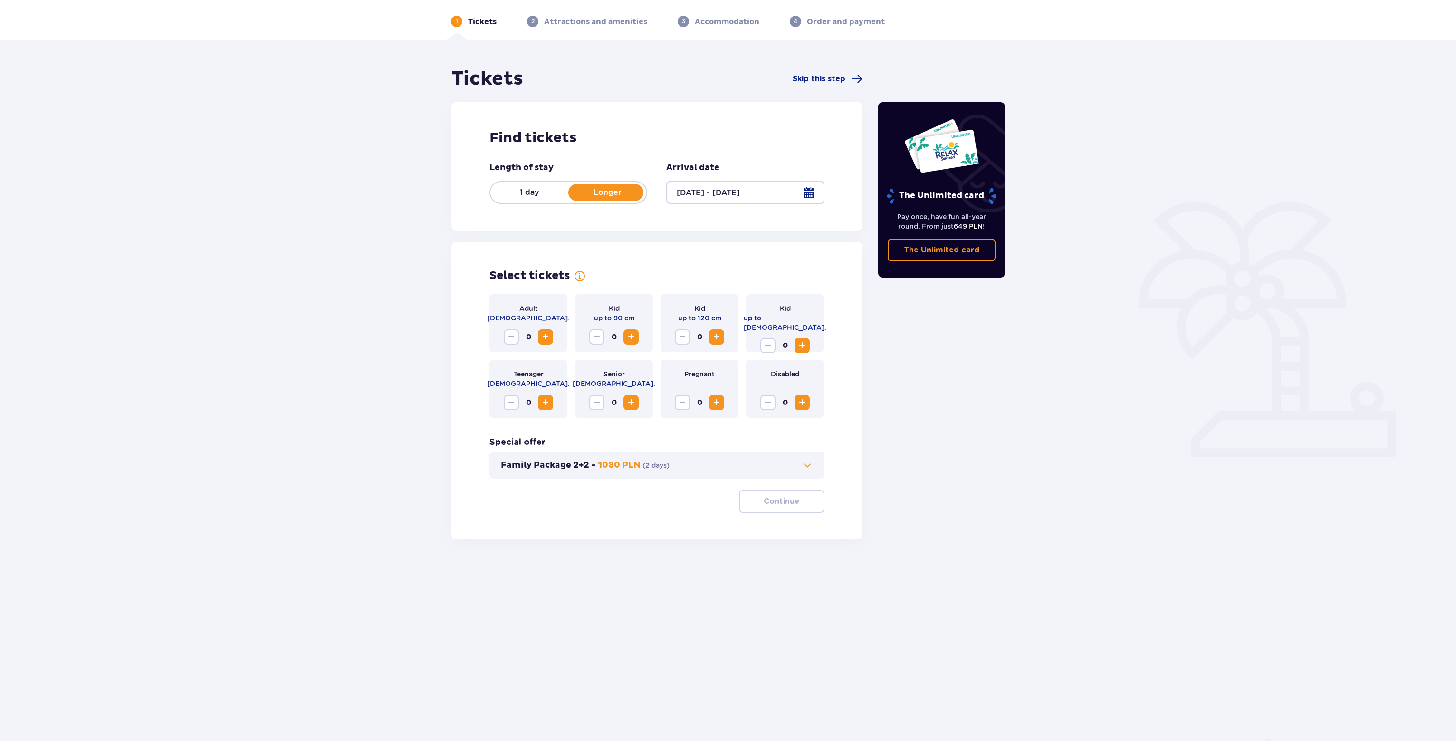
scroll to position [34, 0]
click at [545, 336] on span "Increase" at bounding box center [545, 336] width 11 height 11
click at [774, 510] on button "Continue" at bounding box center [782, 500] width 86 height 23
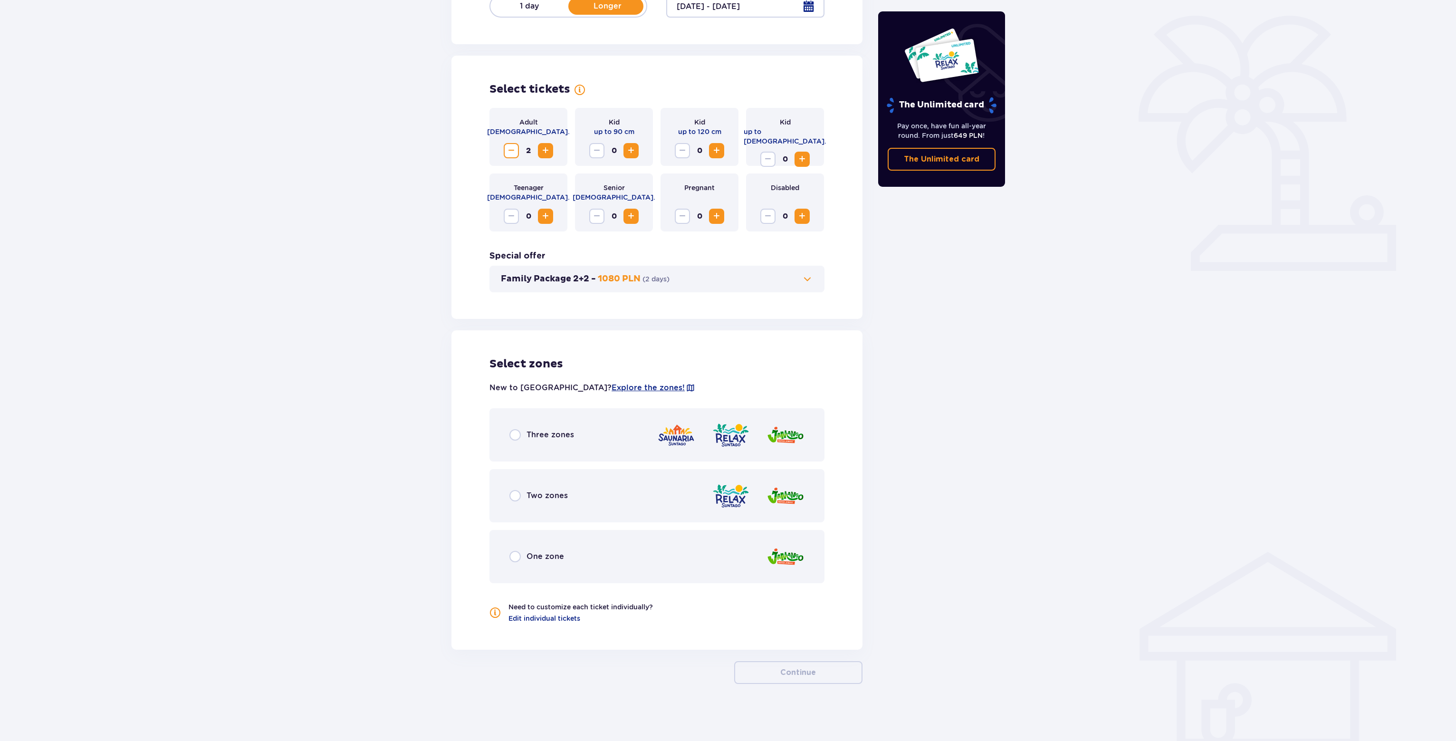
click at [692, 444] on img at bounding box center [676, 434] width 38 height 27
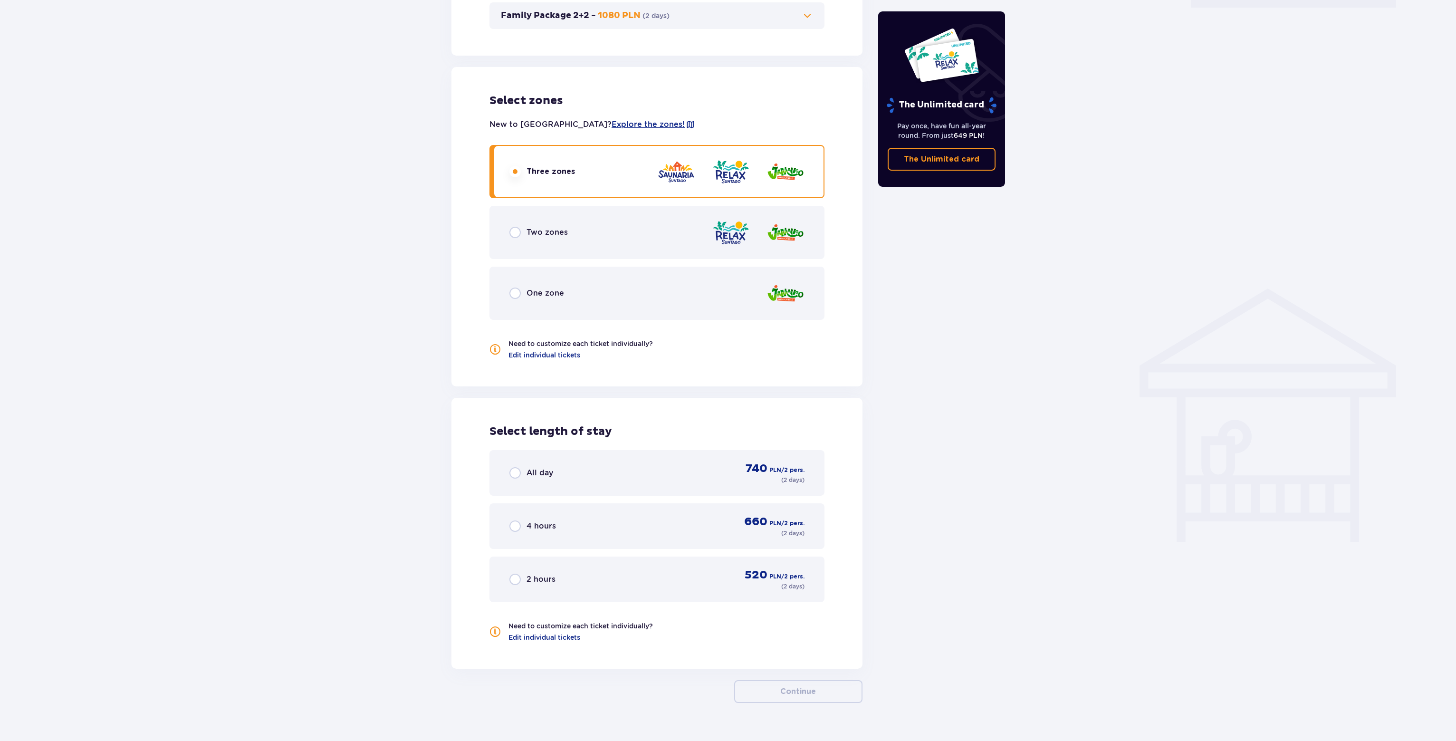
scroll to position [501, 0]
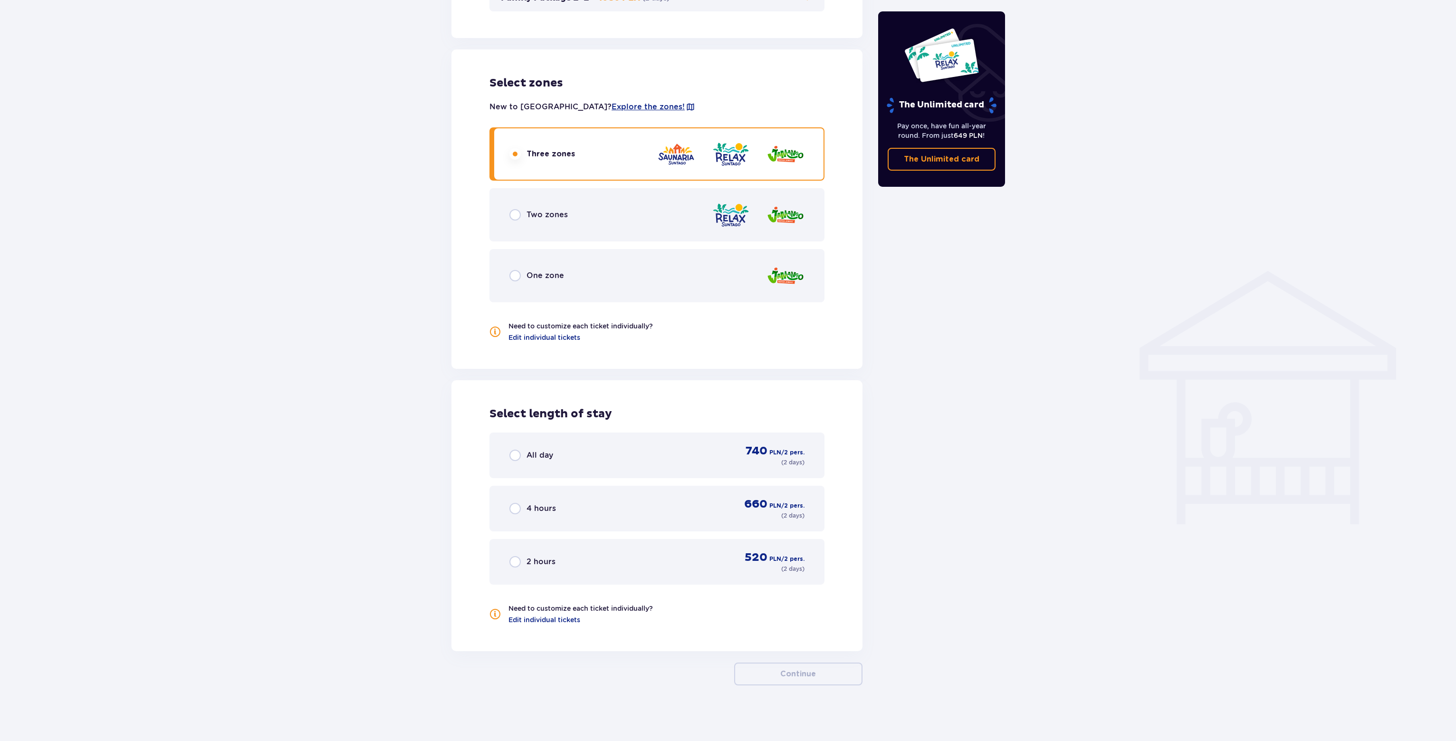
click at [707, 463] on div "All day 740 PLN / 2 pers. ( 2 days )" at bounding box center [656, 455] width 295 height 23
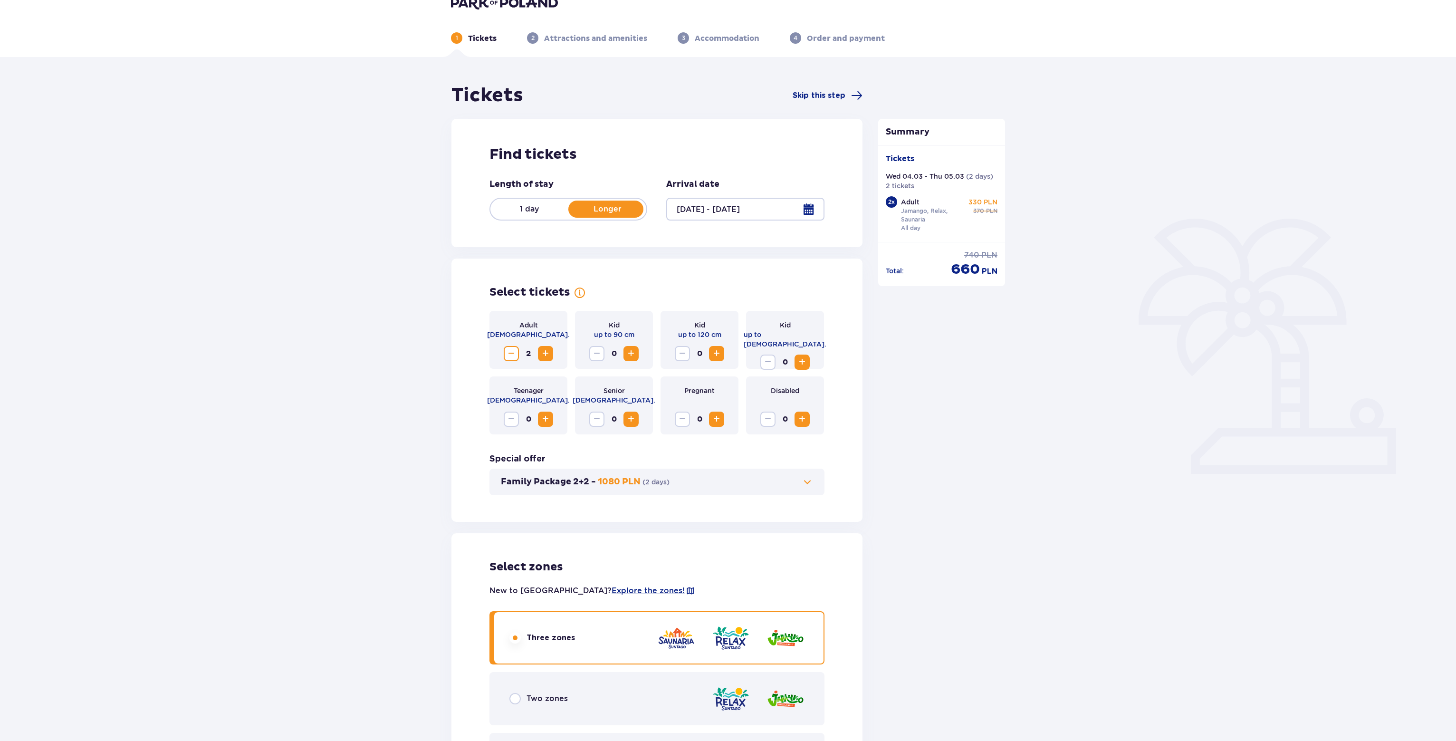
scroll to position [0, 0]
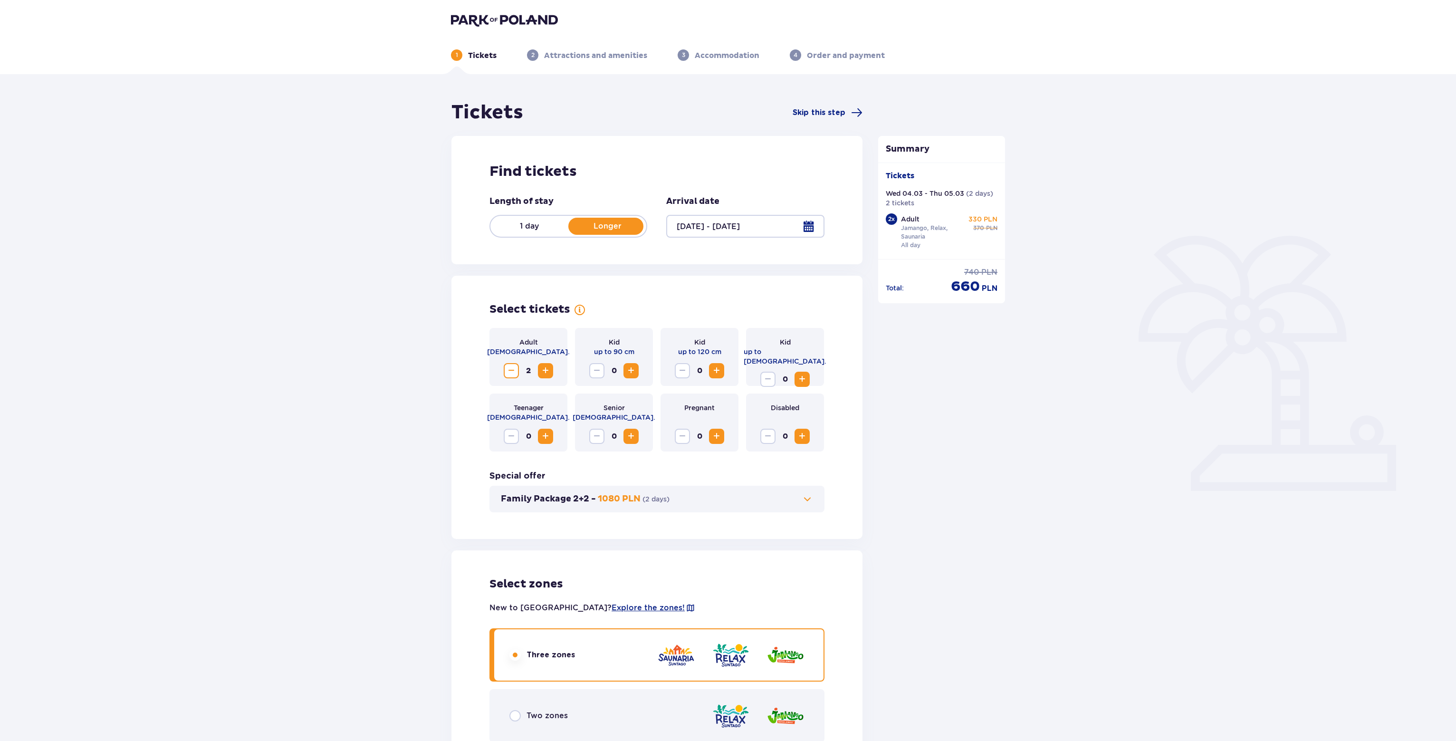
click at [535, 228] on p "1 day" at bounding box center [529, 226] width 78 height 10
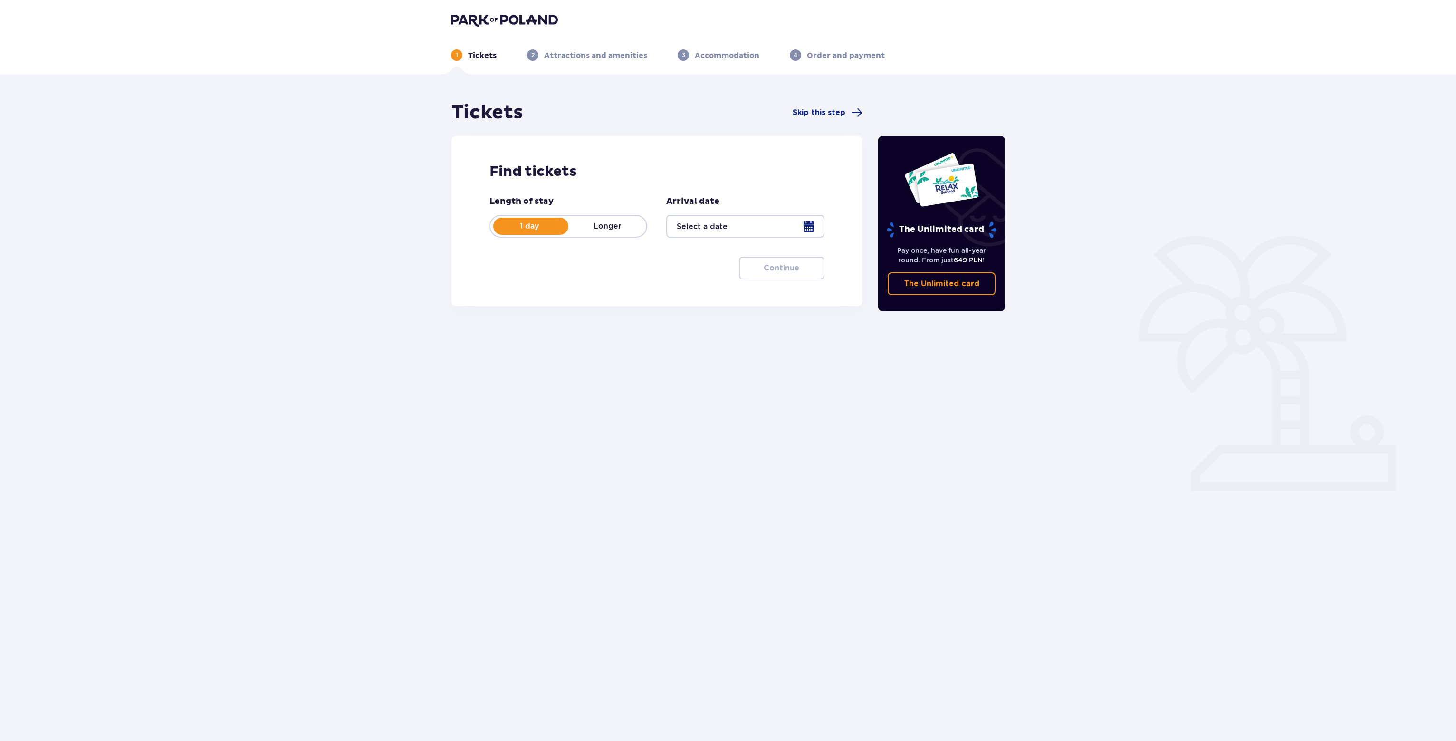
click at [744, 230] on div at bounding box center [745, 226] width 158 height 23
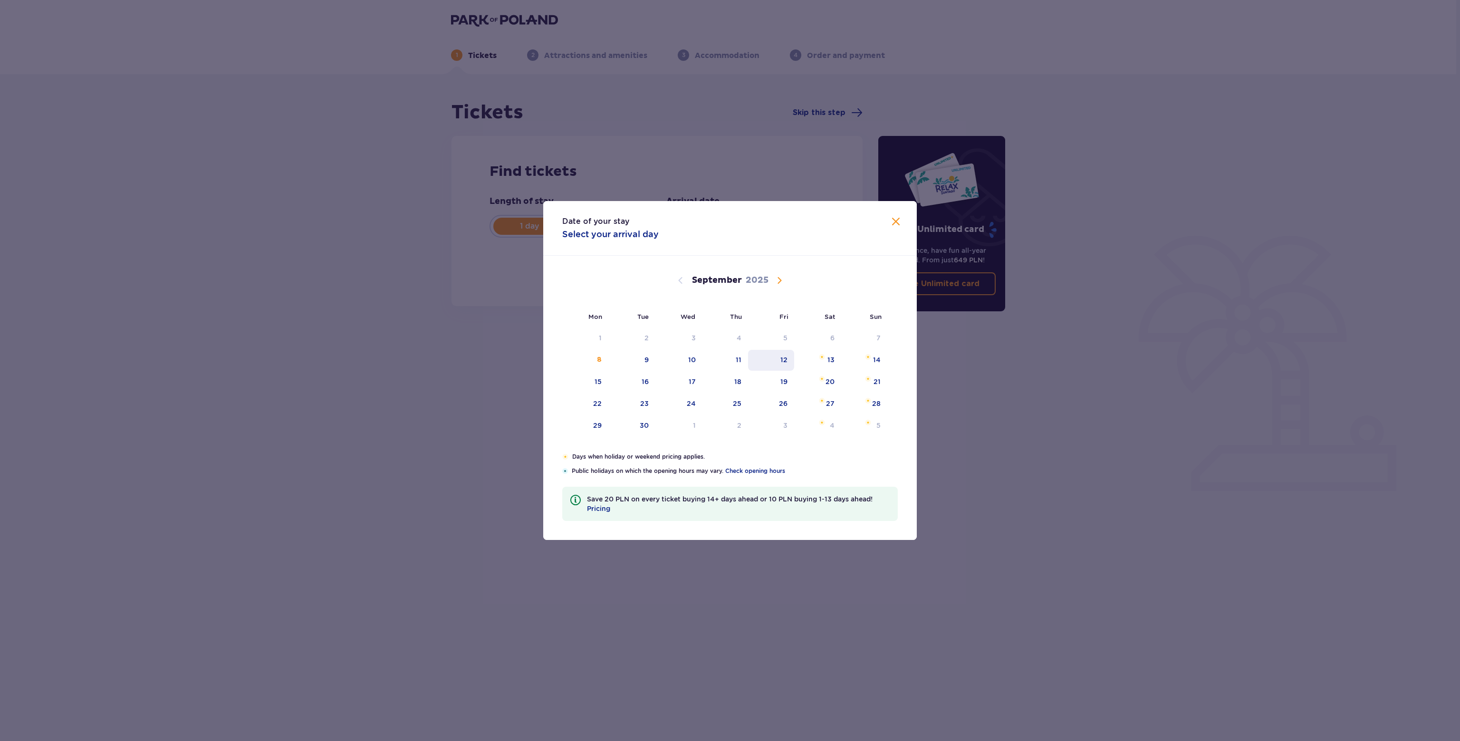
click at [769, 361] on div "12" at bounding box center [771, 360] width 46 height 21
type input "[DATE]"
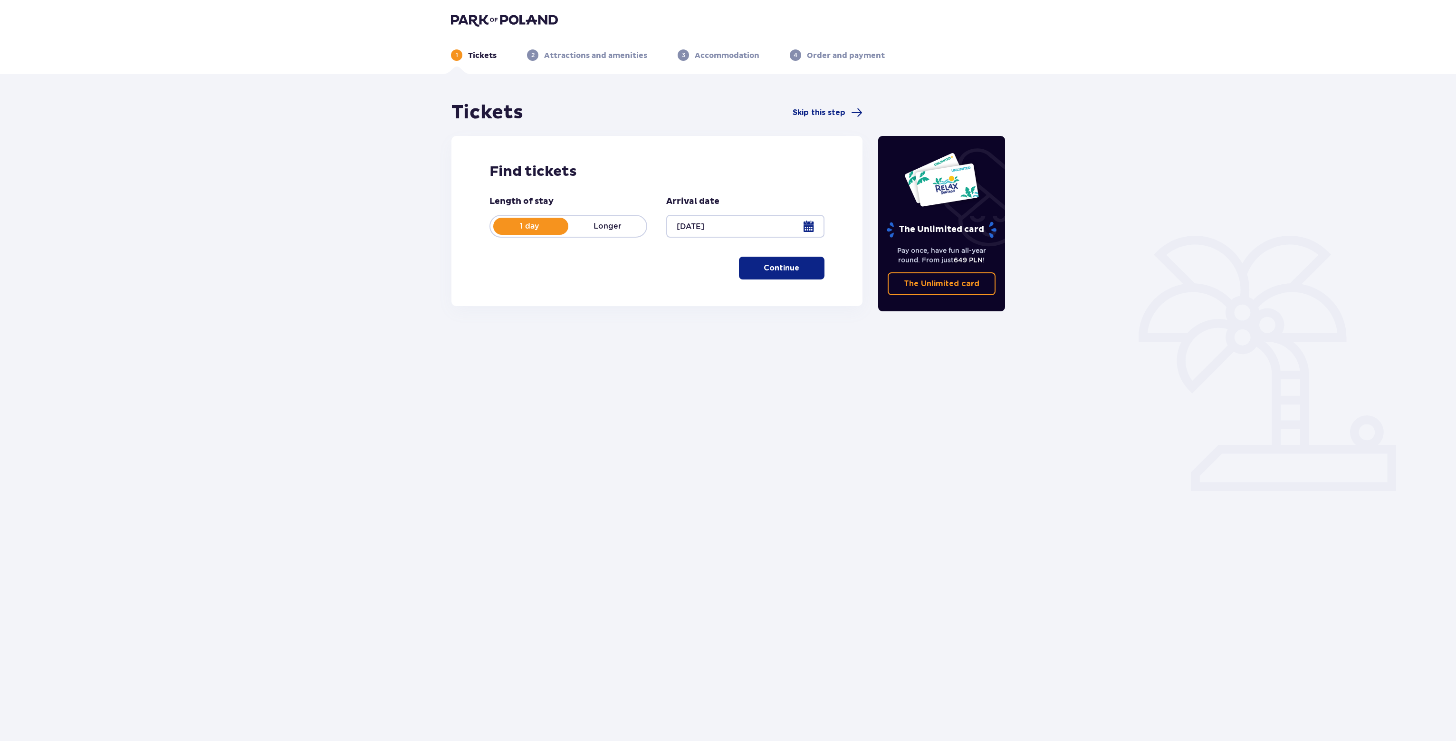
click at [767, 273] on button "Continue" at bounding box center [782, 268] width 86 height 23
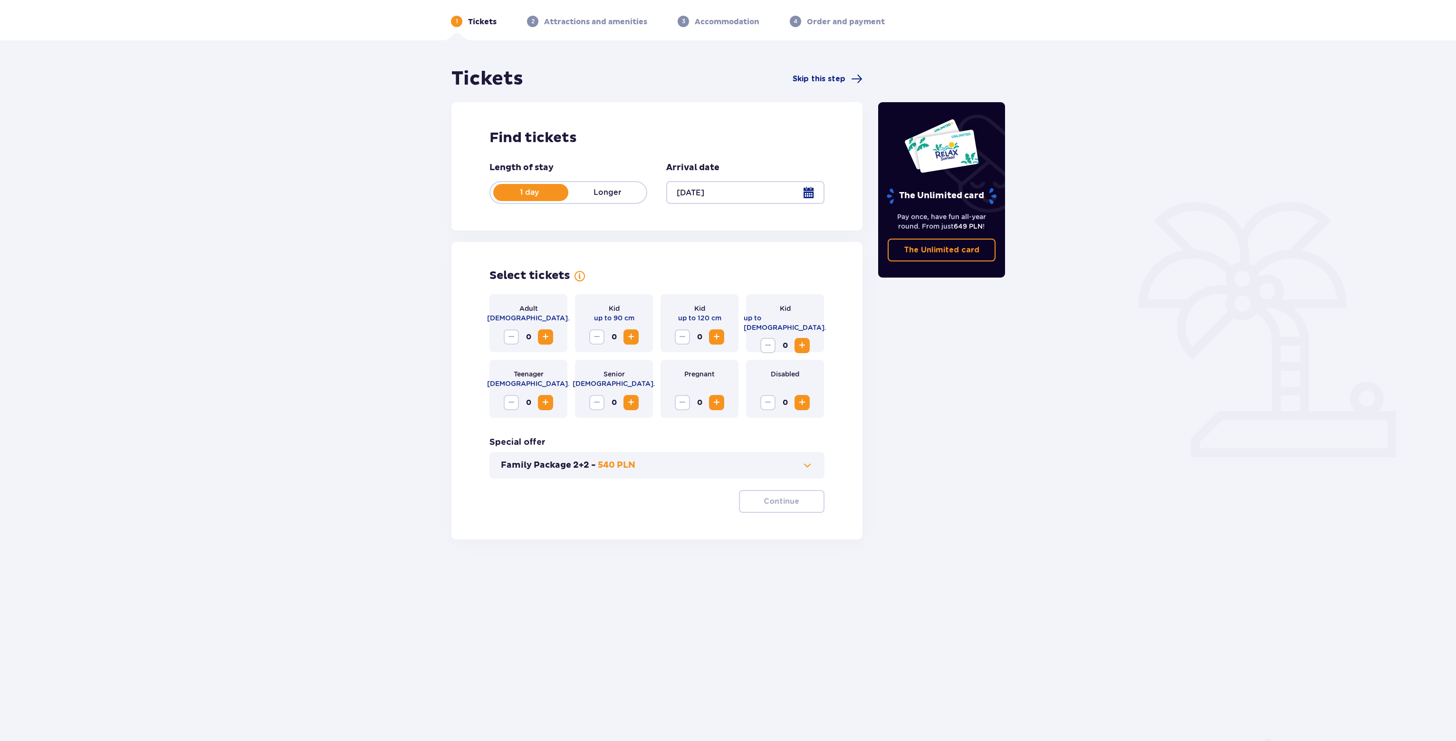
scroll to position [34, 0]
click at [545, 335] on span "Increase" at bounding box center [545, 336] width 11 height 11
click at [545, 338] on span "Increase" at bounding box center [545, 336] width 11 height 11
click at [767, 502] on p "Continue" at bounding box center [782, 501] width 36 height 10
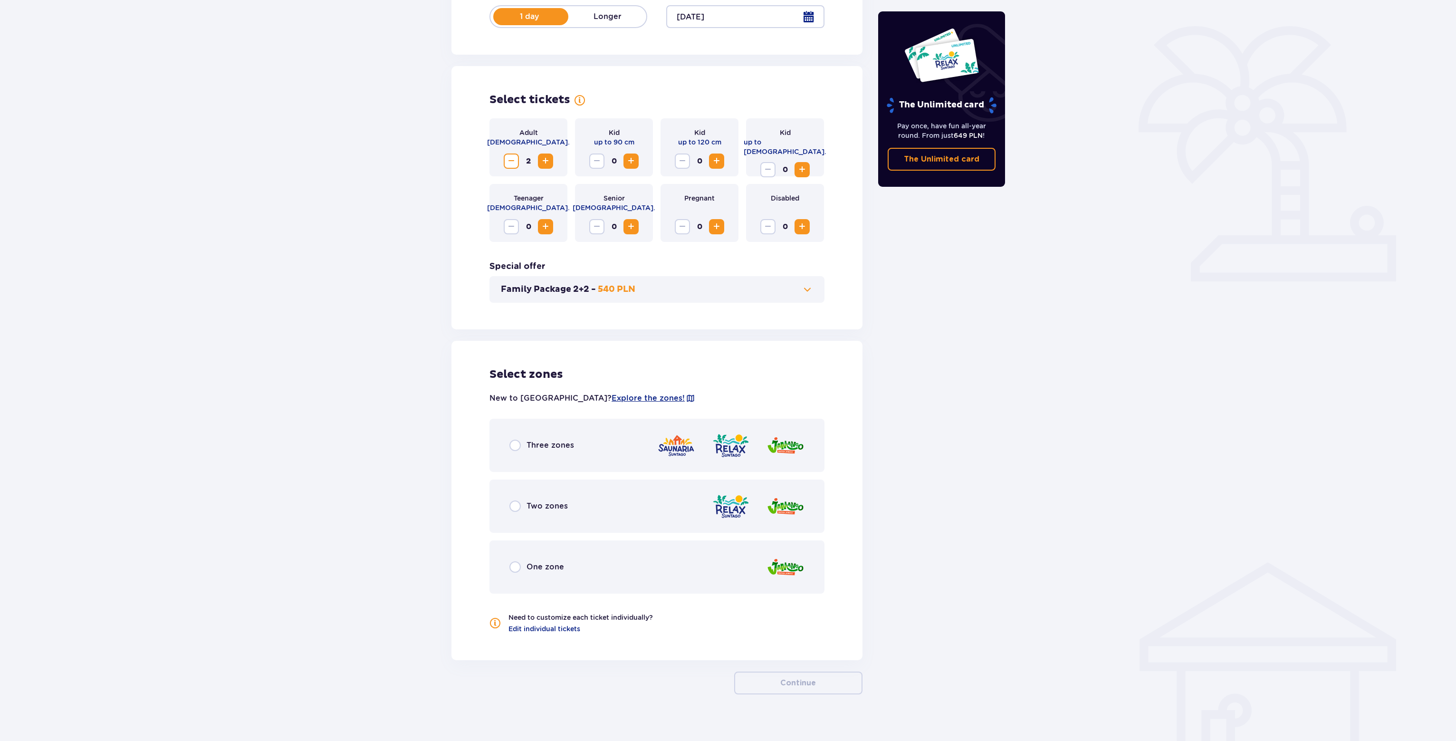
scroll to position [220, 0]
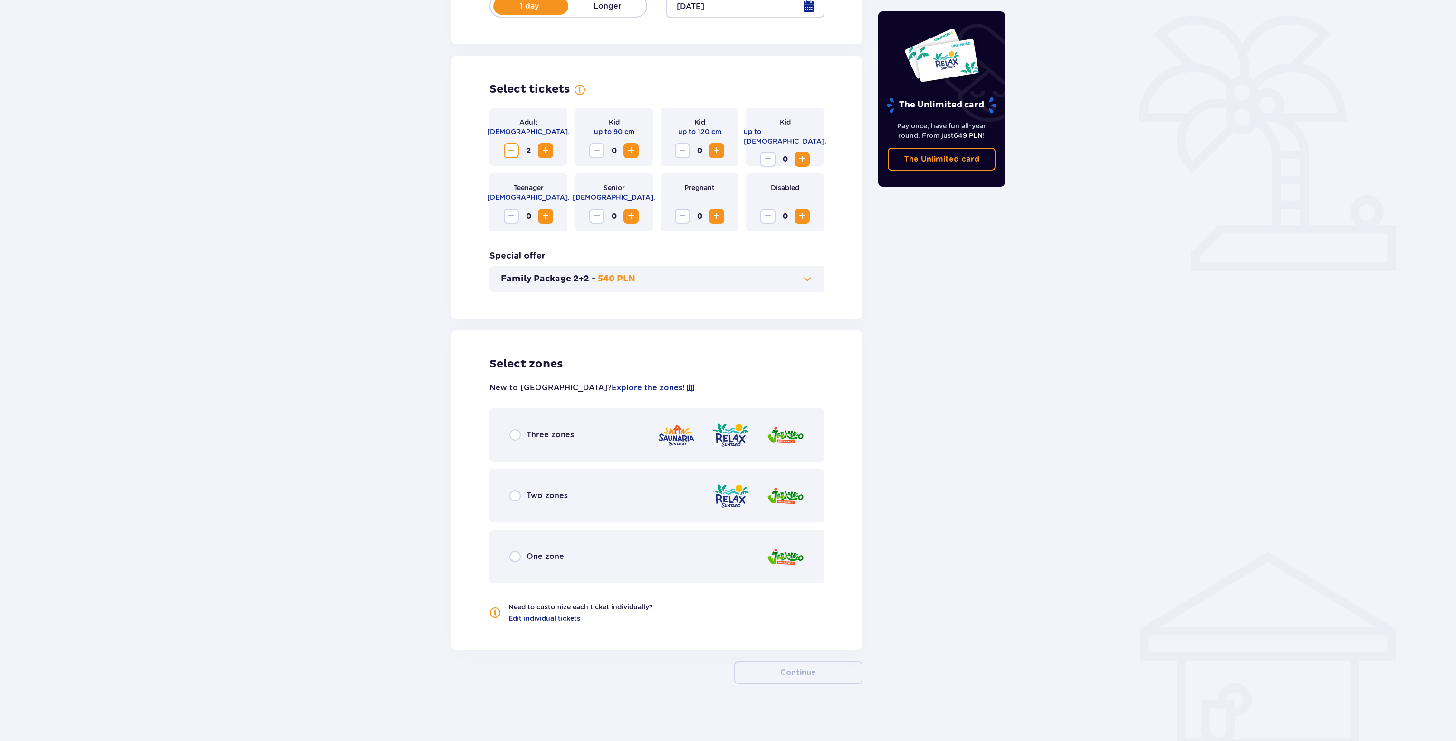
click at [629, 435] on div "Three zones" at bounding box center [656, 434] width 335 height 53
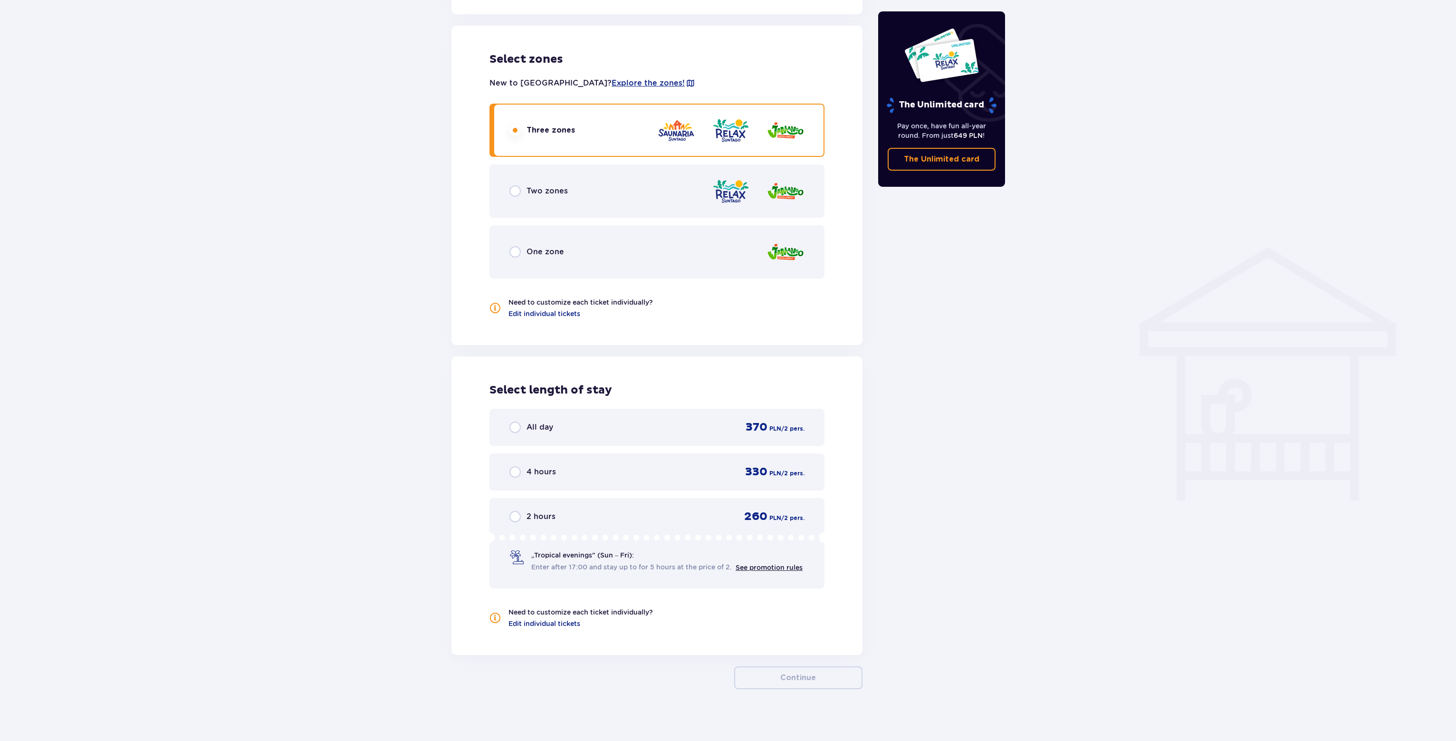
scroll to position [528, 0]
click at [650, 427] on div "All day 370 PLN / 2 pers." at bounding box center [656, 423] width 295 height 14
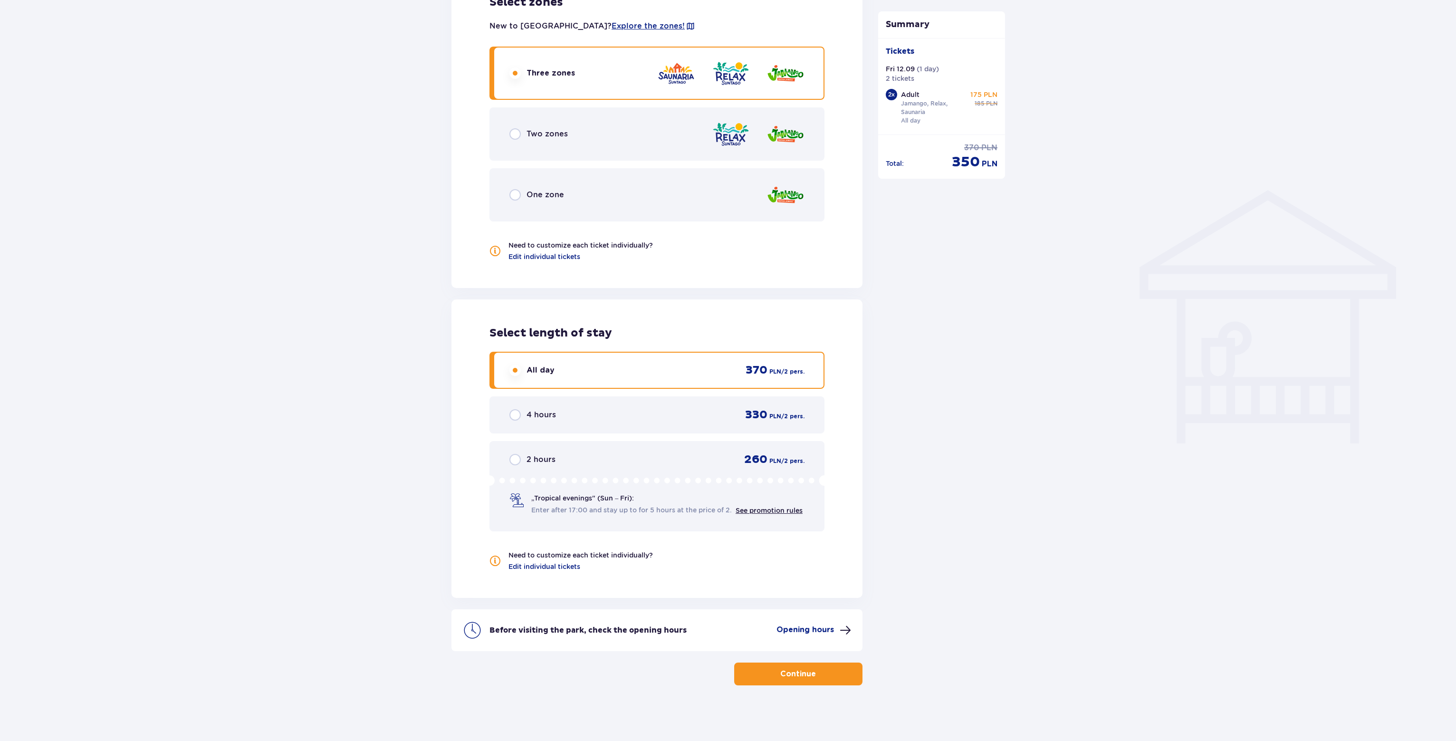
scroll to position [582, 0]
drag, startPoint x: 300, startPoint y: 377, endPoint x: 284, endPoint y: 363, distance: 21.9
drag, startPoint x: 284, startPoint y: 363, endPoint x: 281, endPoint y: 358, distance: 5.1
click at [281, 358] on div "Tickets Skip this step Find tickets Length of stay 1 day Longer Arrival date [D…" at bounding box center [728, 118] width 1456 height 1250
drag, startPoint x: 281, startPoint y: 358, endPoint x: 270, endPoint y: 346, distance: 16.1
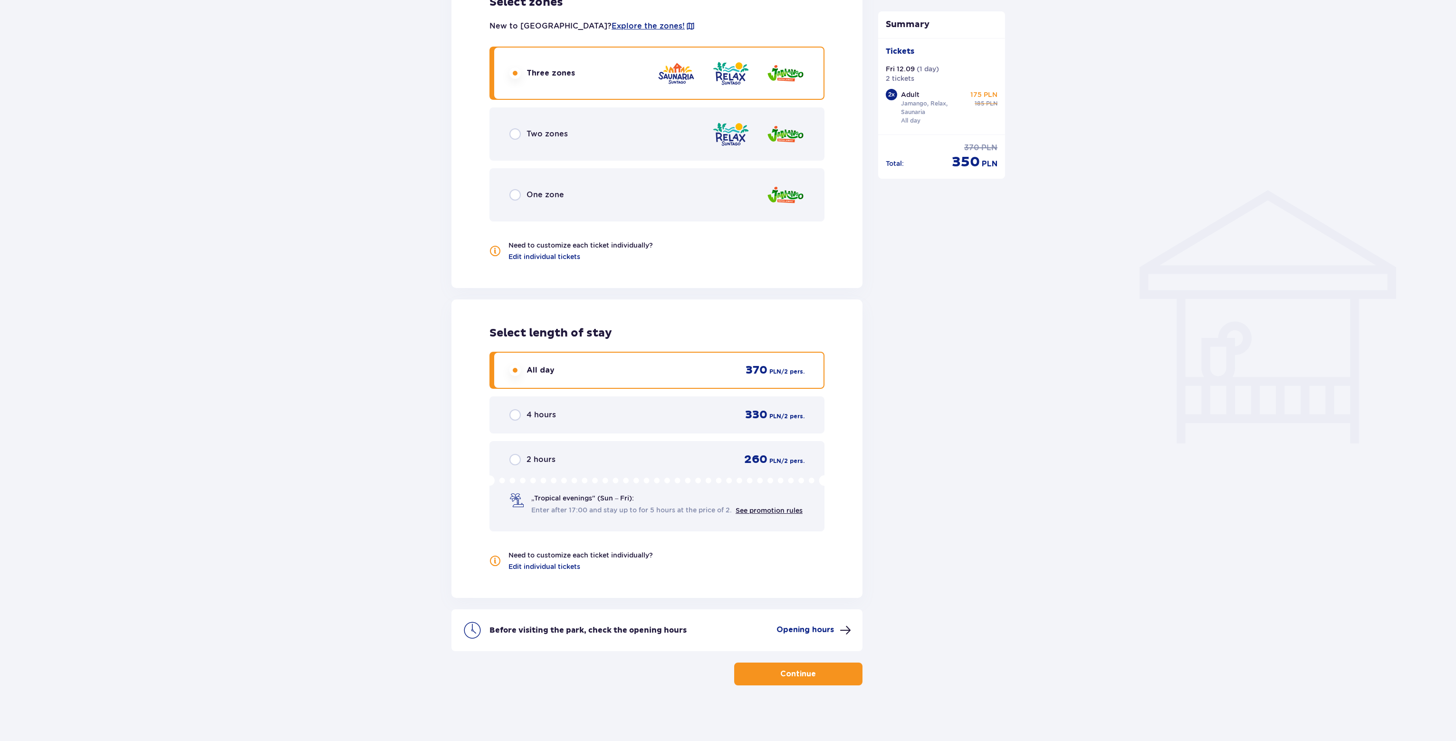
click at [270, 346] on div "Tickets Skip this step Find tickets Length of stay 1 day Longer Arrival date [D…" at bounding box center [728, 118] width 1456 height 1250
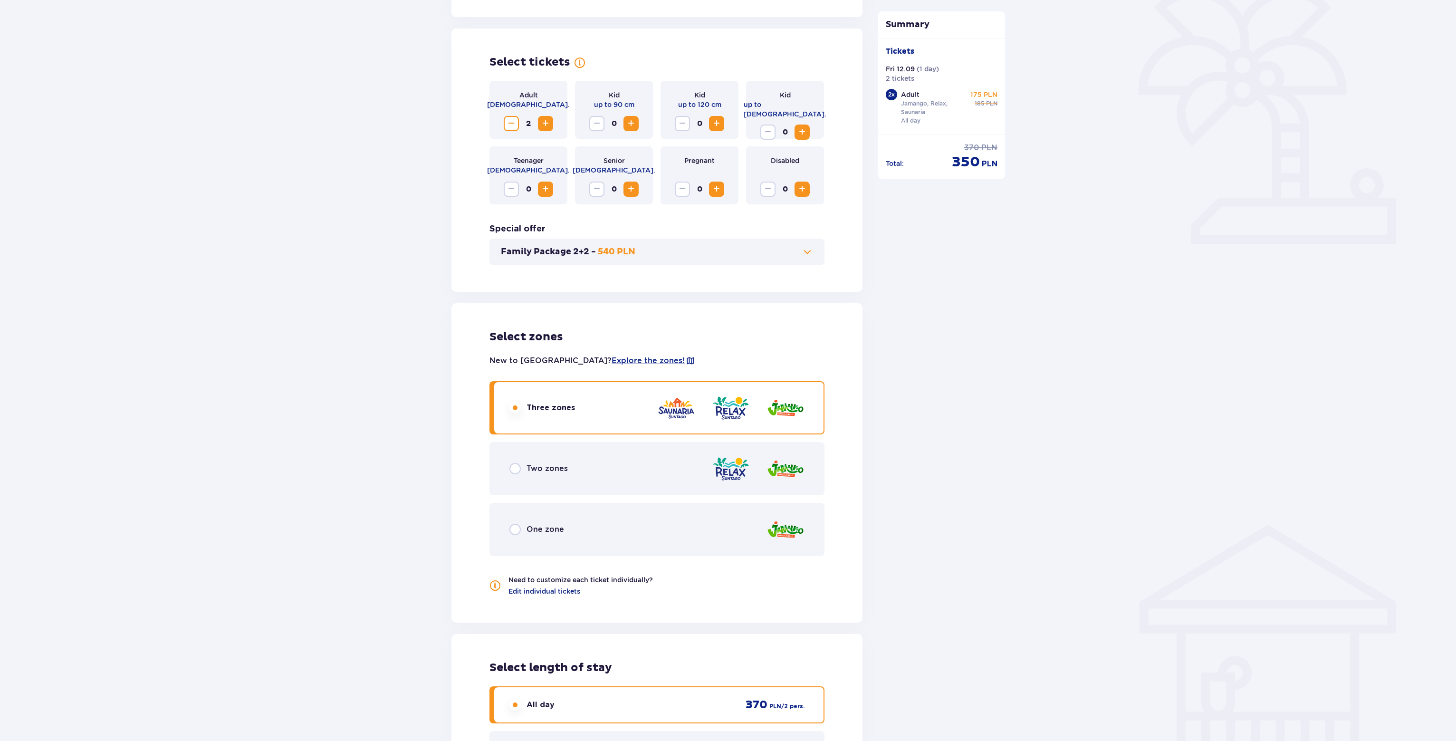
scroll to position [0, 0]
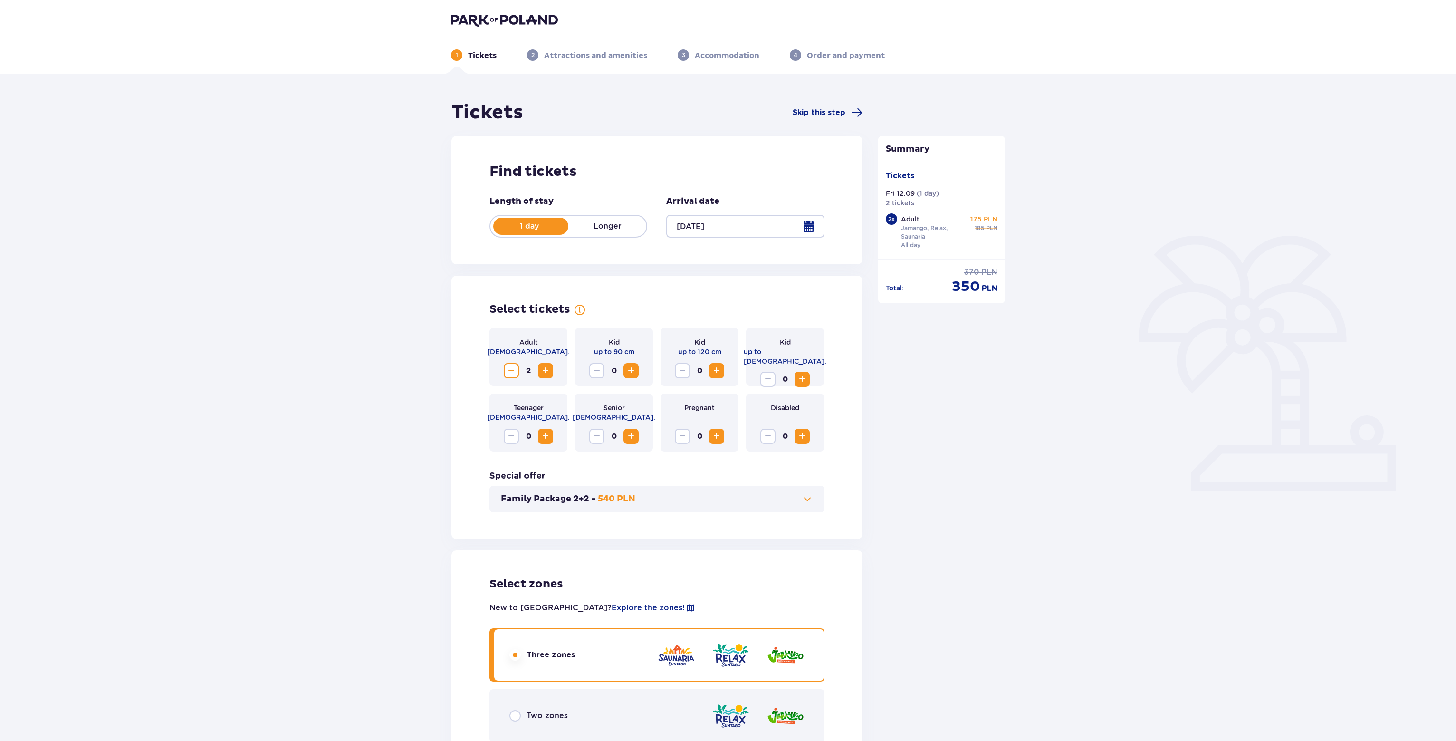
drag, startPoint x: 321, startPoint y: 354, endPoint x: 335, endPoint y: 243, distance: 112.0
drag, startPoint x: 410, startPoint y: 290, endPoint x: 410, endPoint y: 187, distance: 103.1
